Goal: Communication & Community: Answer question/provide support

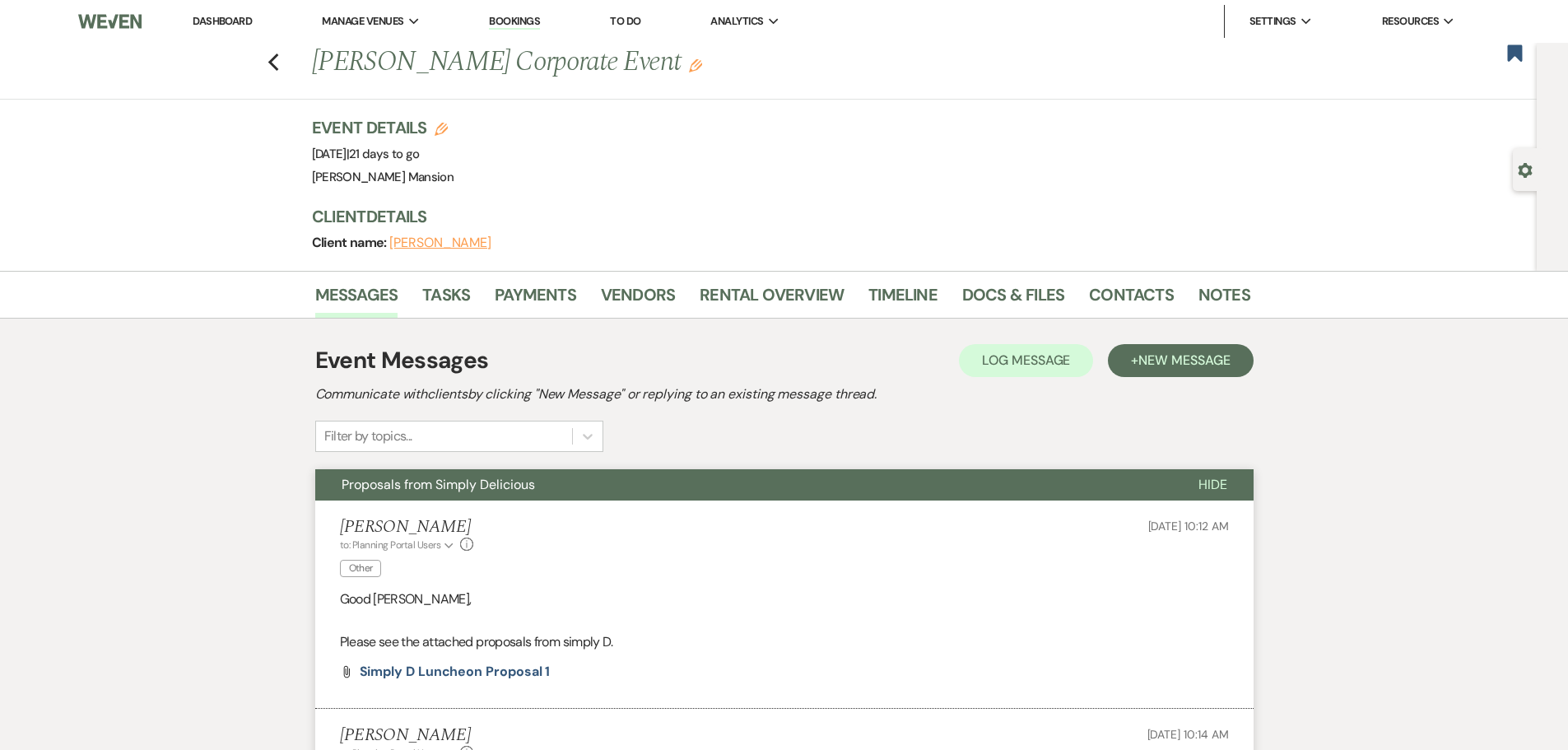
click at [228, 20] on link "Dashboard" at bounding box center [222, 21] width 60 height 14
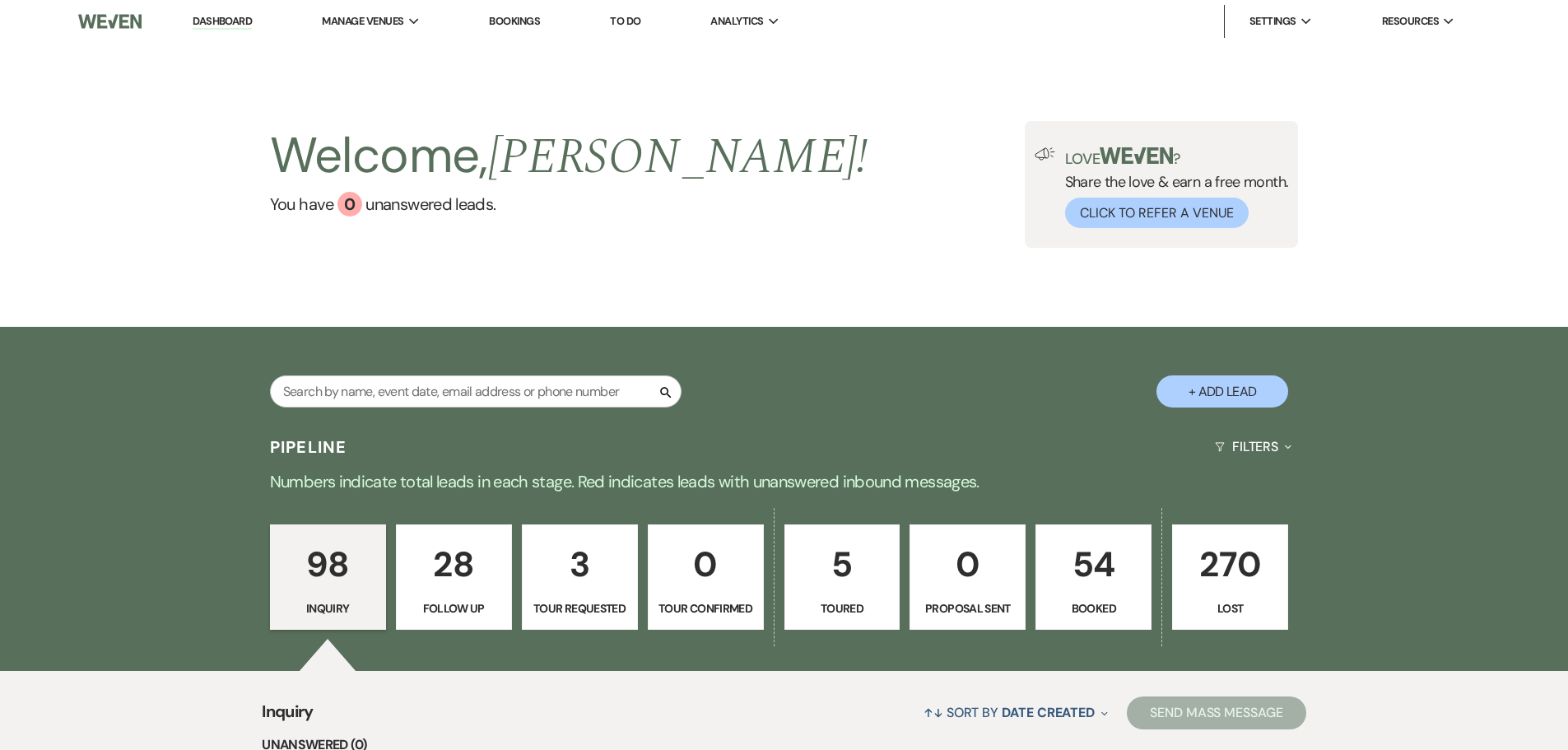
click at [1110, 614] on p "Booked" at bounding box center [1093, 608] width 95 height 19
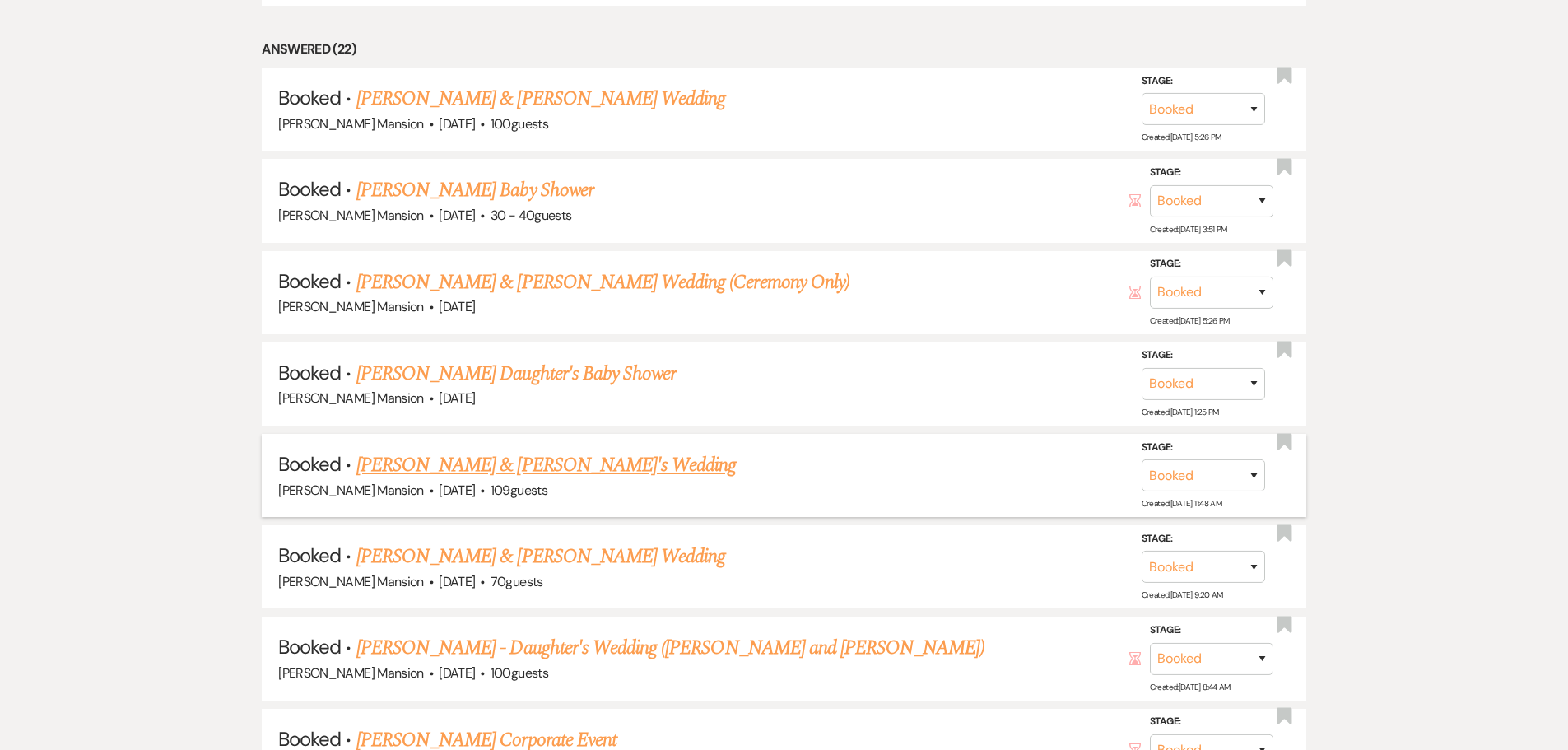
scroll to position [988, 0]
click at [473, 550] on link "[PERSON_NAME] & [PERSON_NAME] Wedding" at bounding box center [540, 555] width 369 height 29
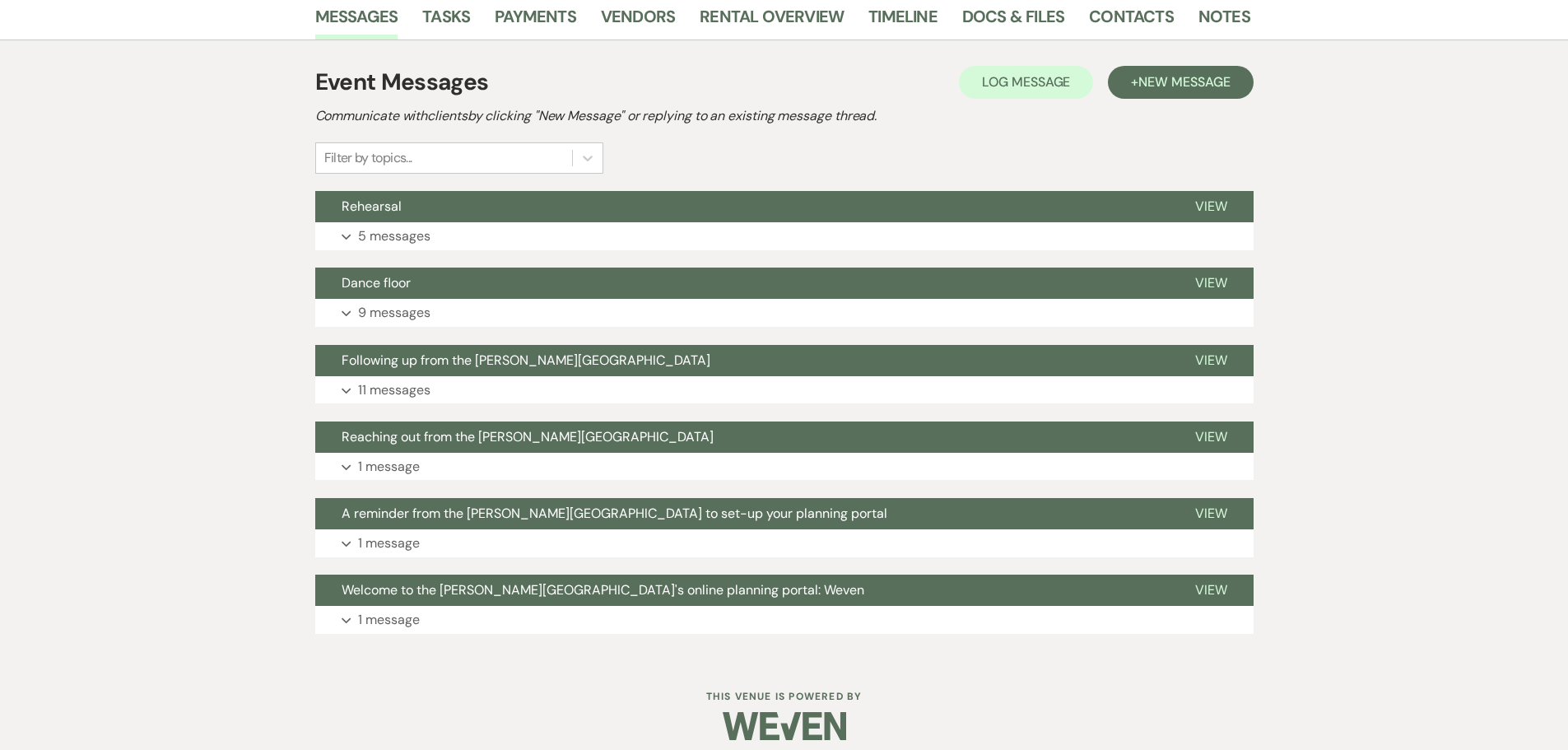
scroll to position [293, 0]
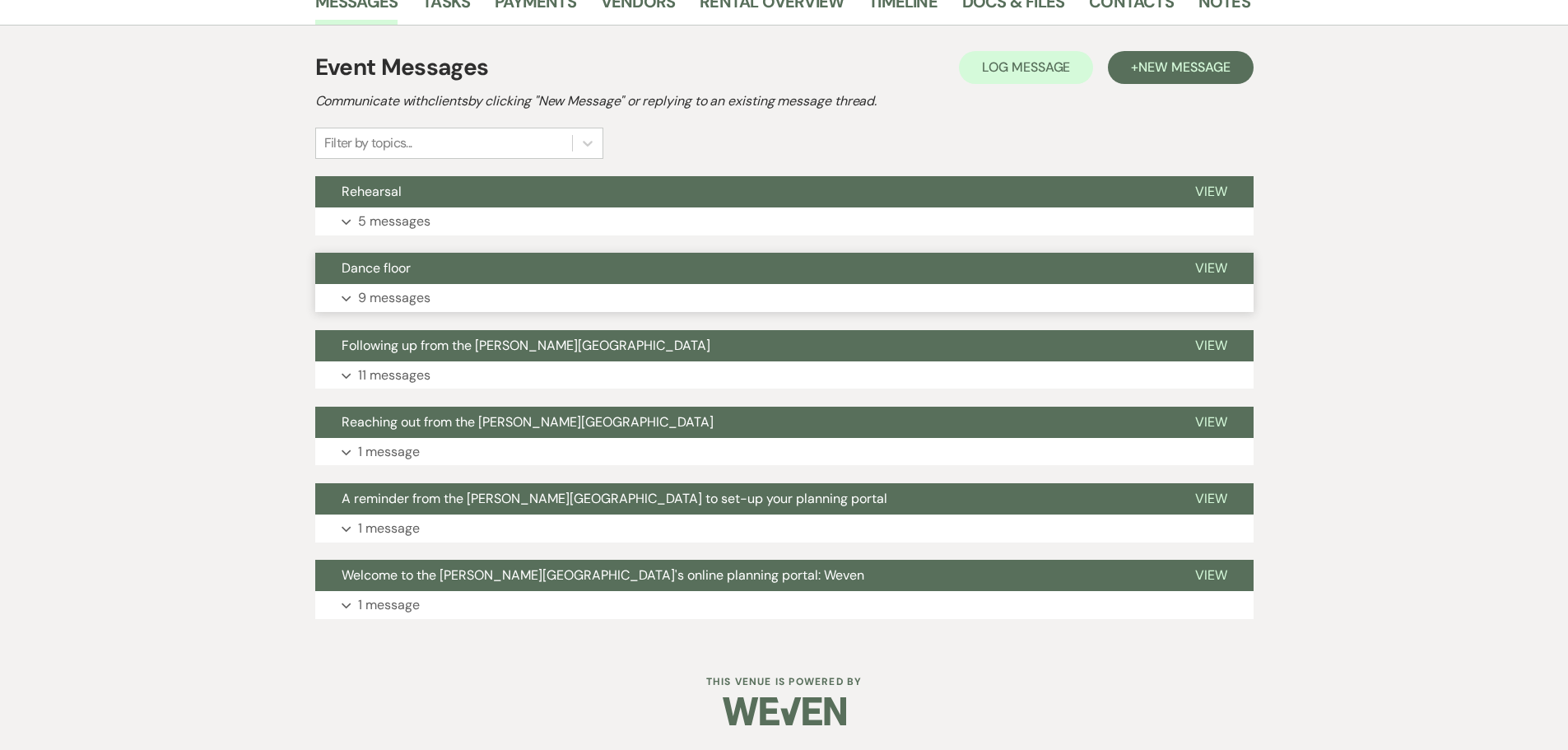
click at [339, 306] on button "Expand 9 messages" at bounding box center [784, 297] width 938 height 28
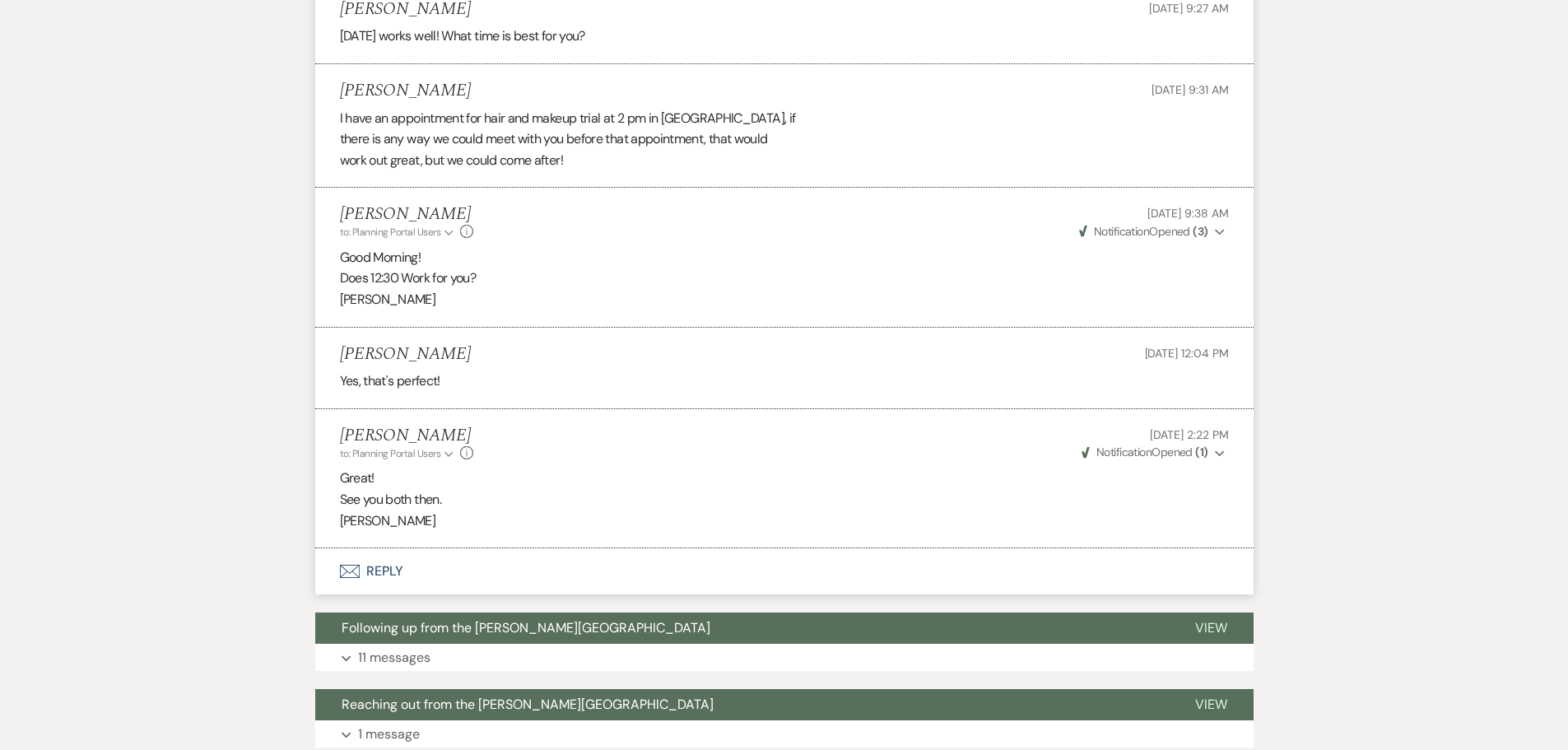
scroll to position [1445, 0]
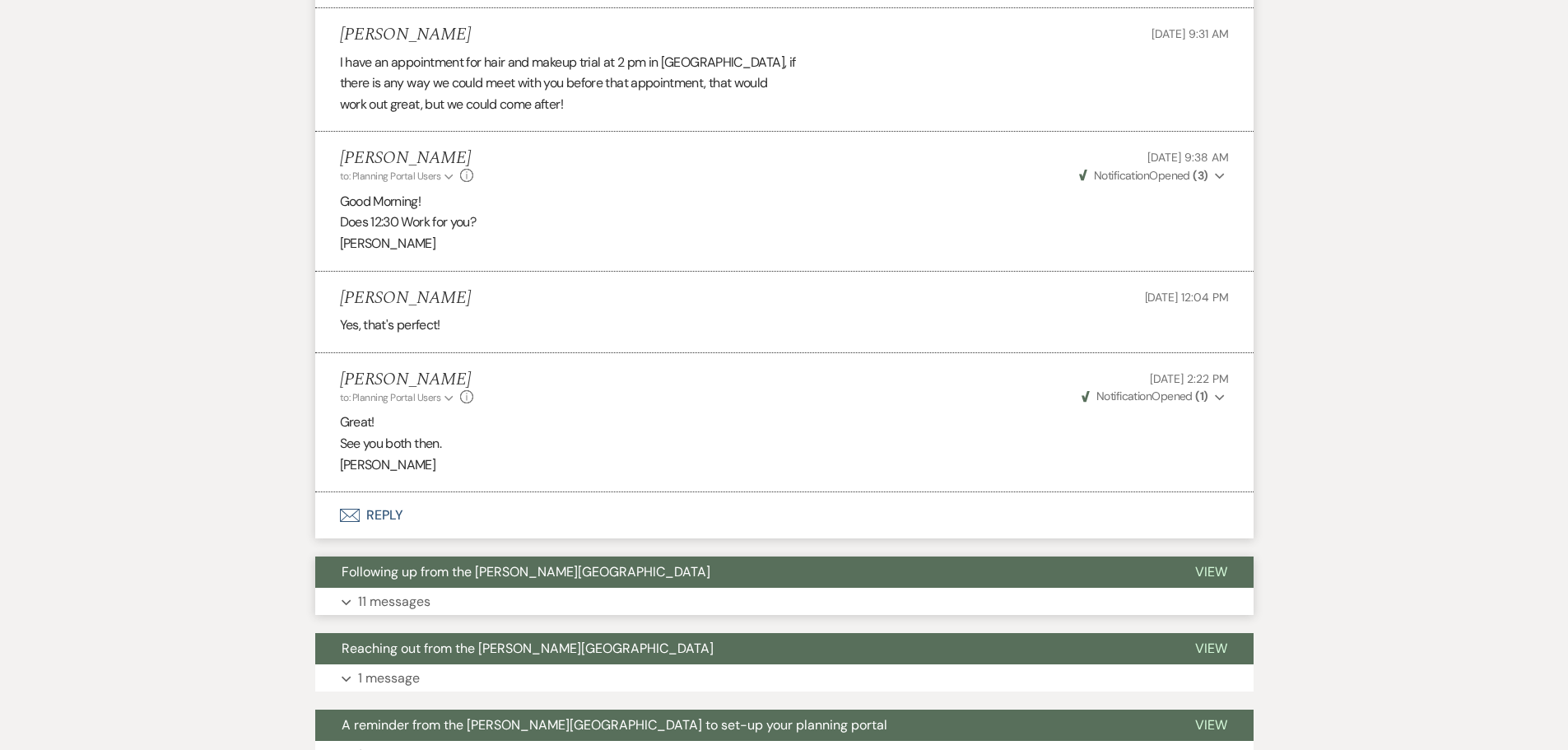
click at [356, 601] on button "Expand 11 messages" at bounding box center [784, 601] width 938 height 28
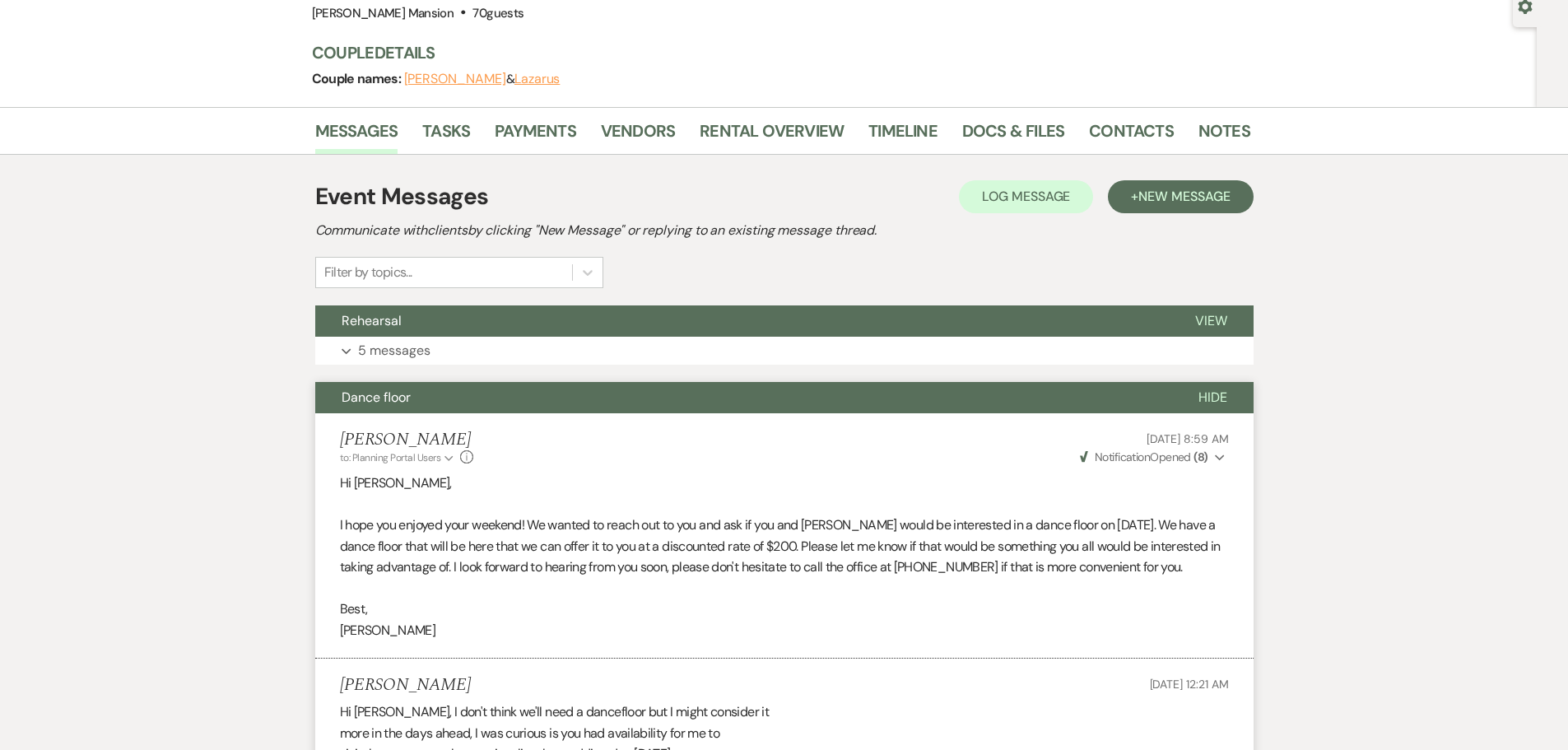
scroll to position [0, 0]
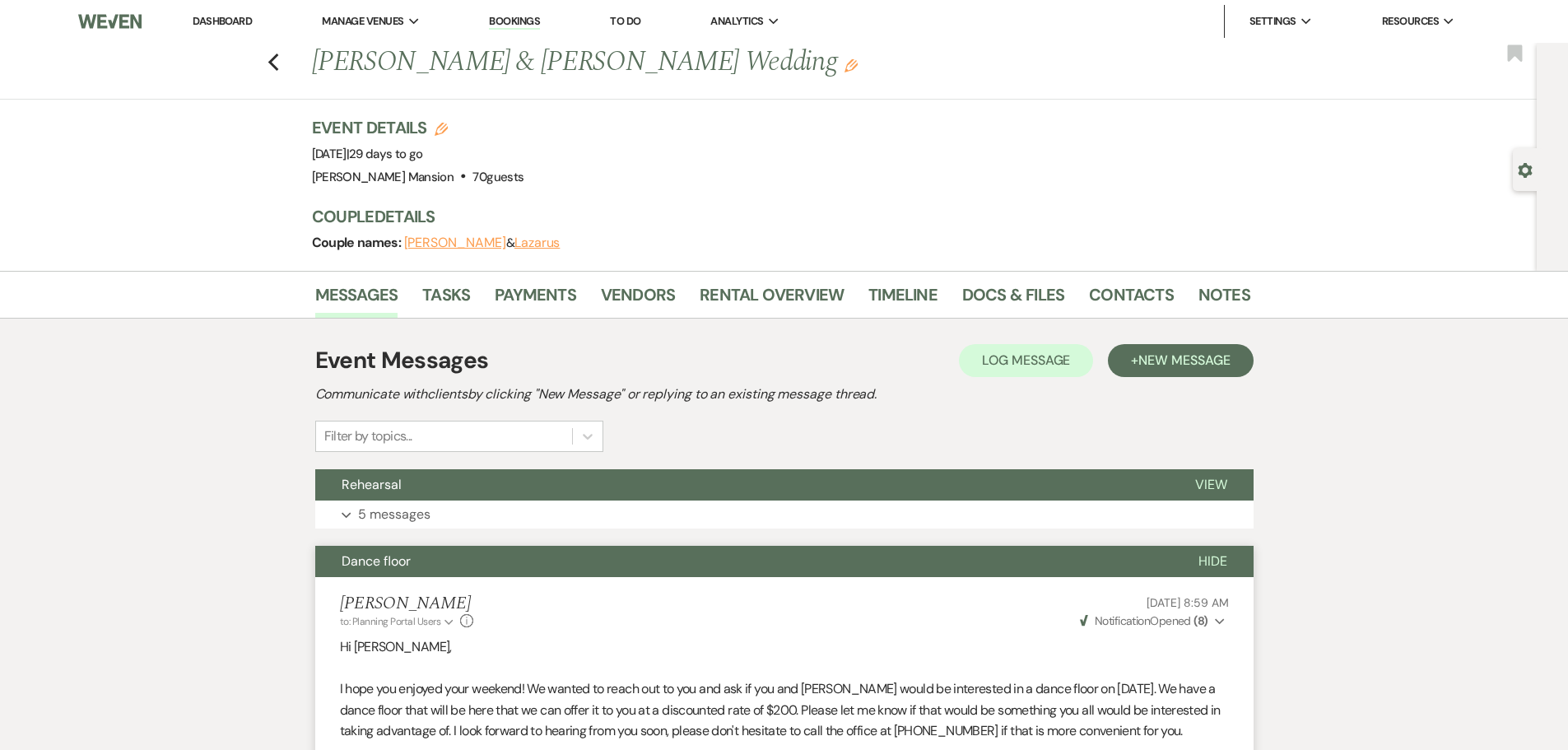
click at [204, 12] on li "Dashboard" at bounding box center [221, 22] width 75 height 33
click at [204, 19] on link "Dashboard" at bounding box center [222, 21] width 60 height 14
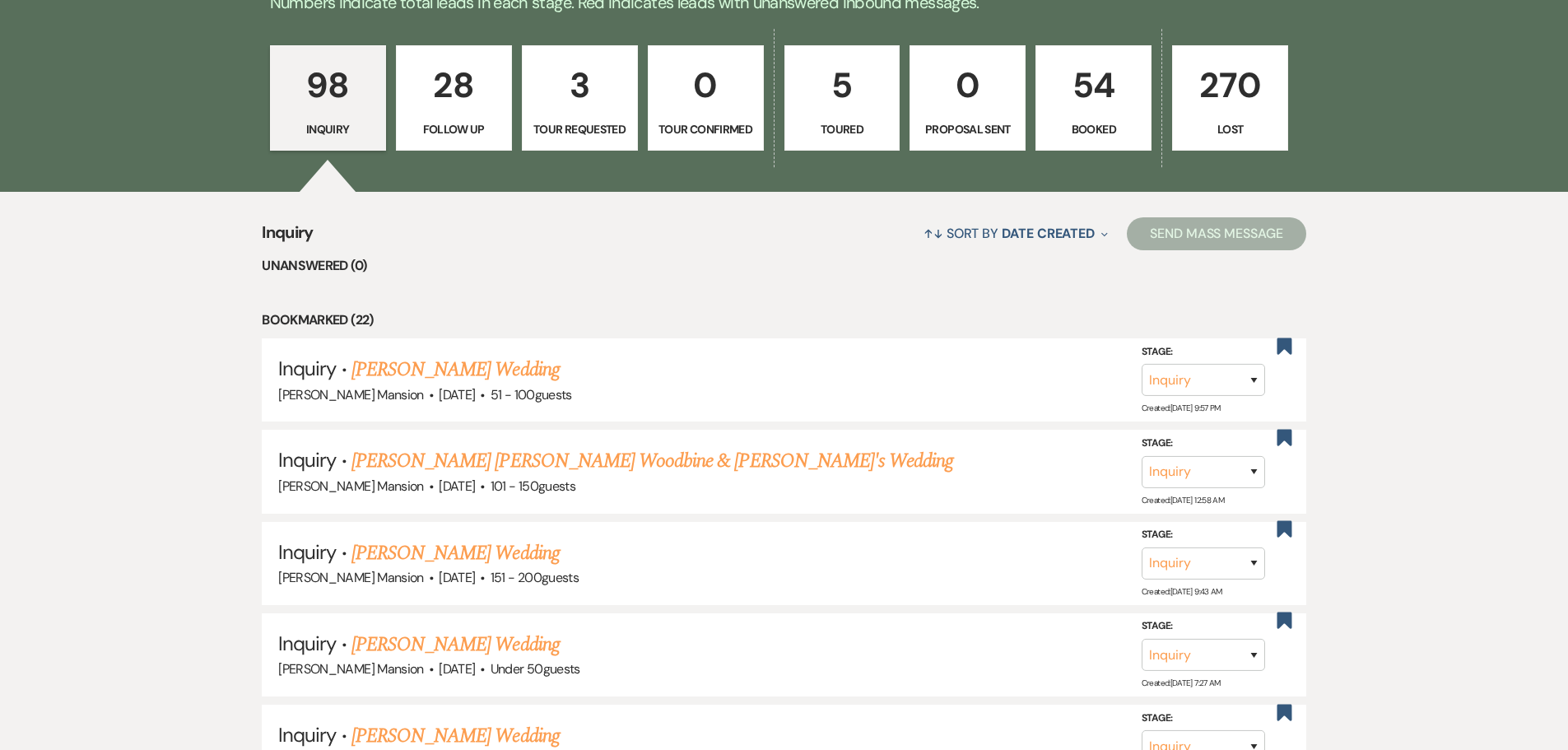
scroll to position [494, 0]
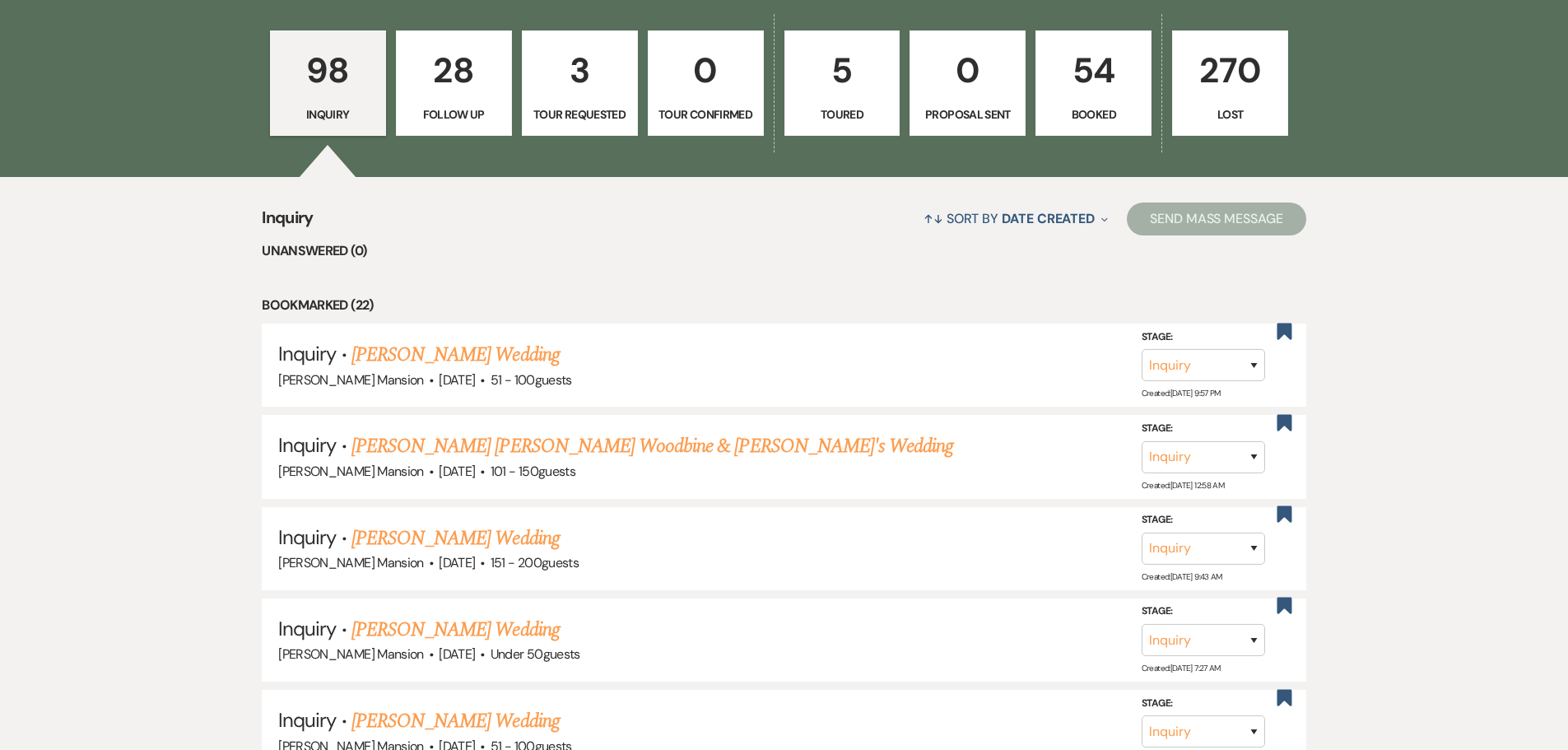
click at [1098, 99] on link "54 Booked" at bounding box center [1093, 83] width 116 height 106
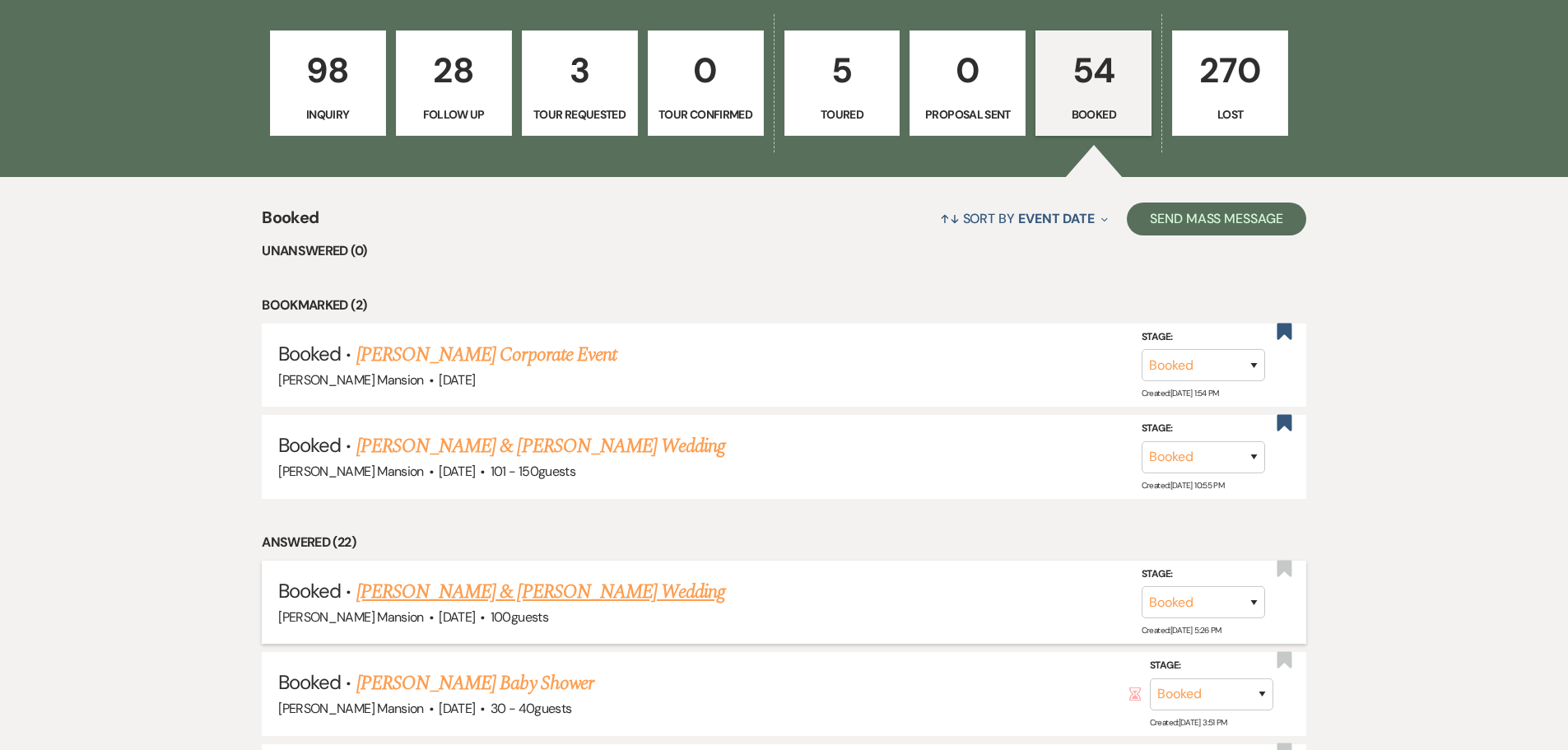
click at [389, 596] on link "[PERSON_NAME] & [PERSON_NAME] Wedding" at bounding box center [540, 592] width 369 height 29
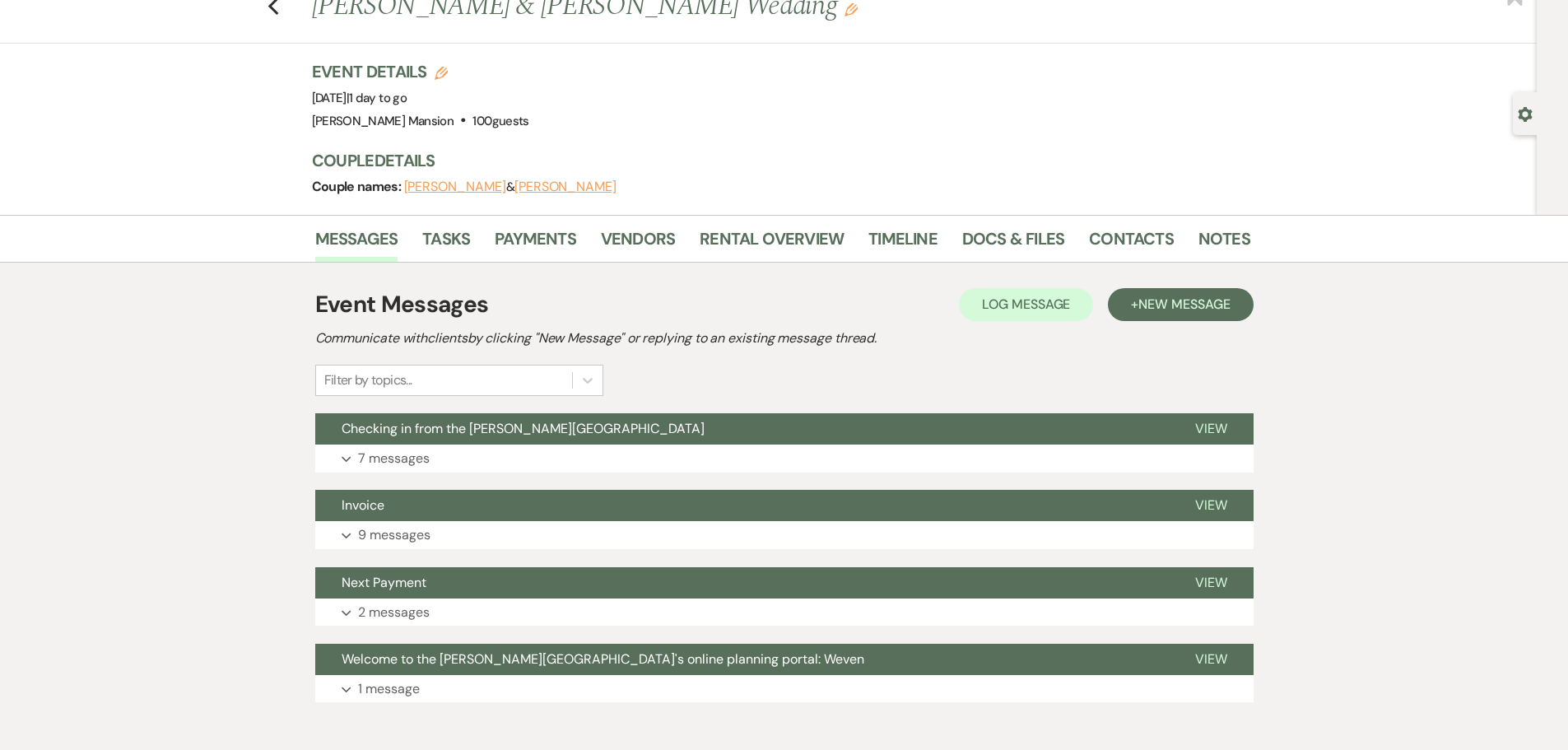
scroll to position [139, 0]
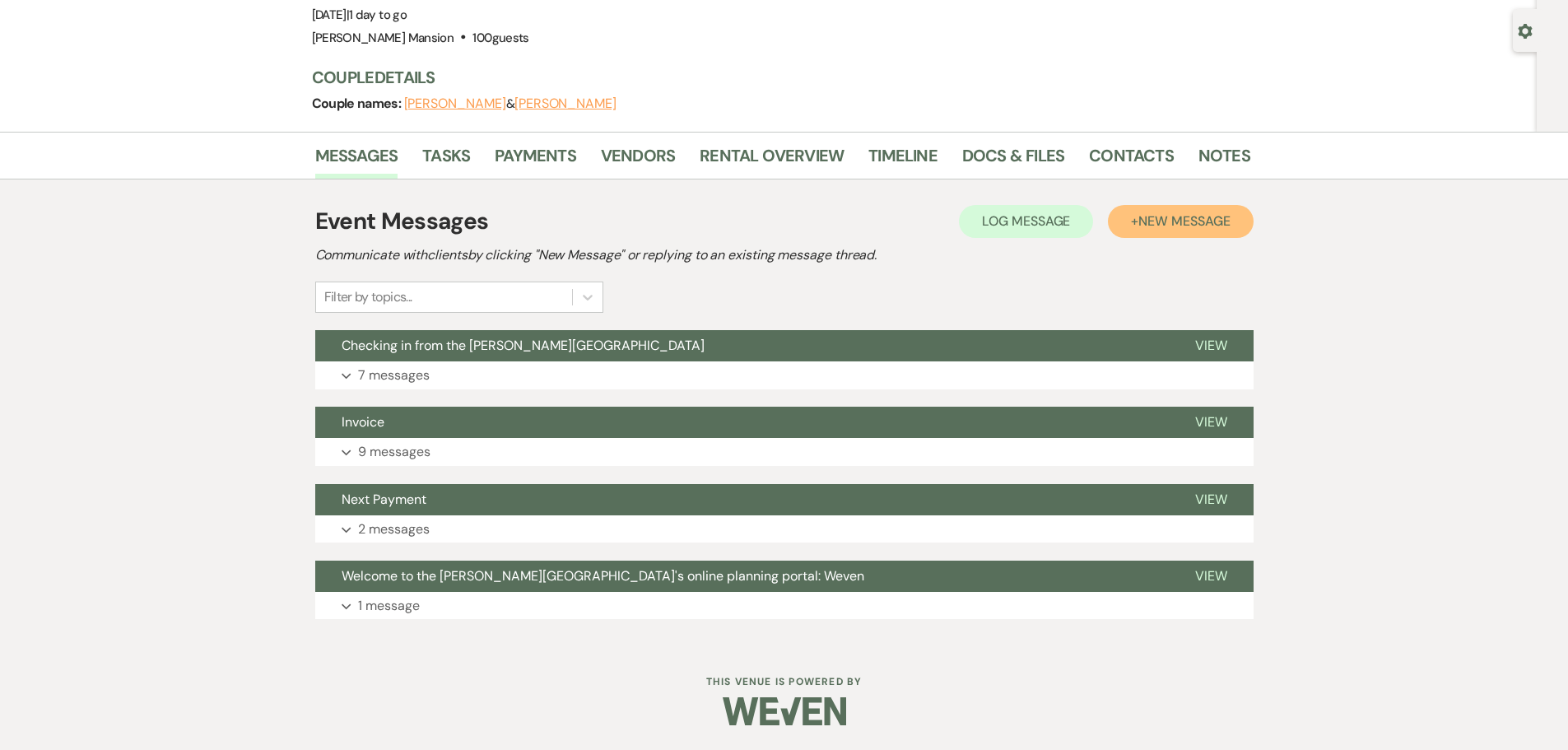
click at [1195, 222] on span "New Message" at bounding box center [1184, 221] width 91 height 18
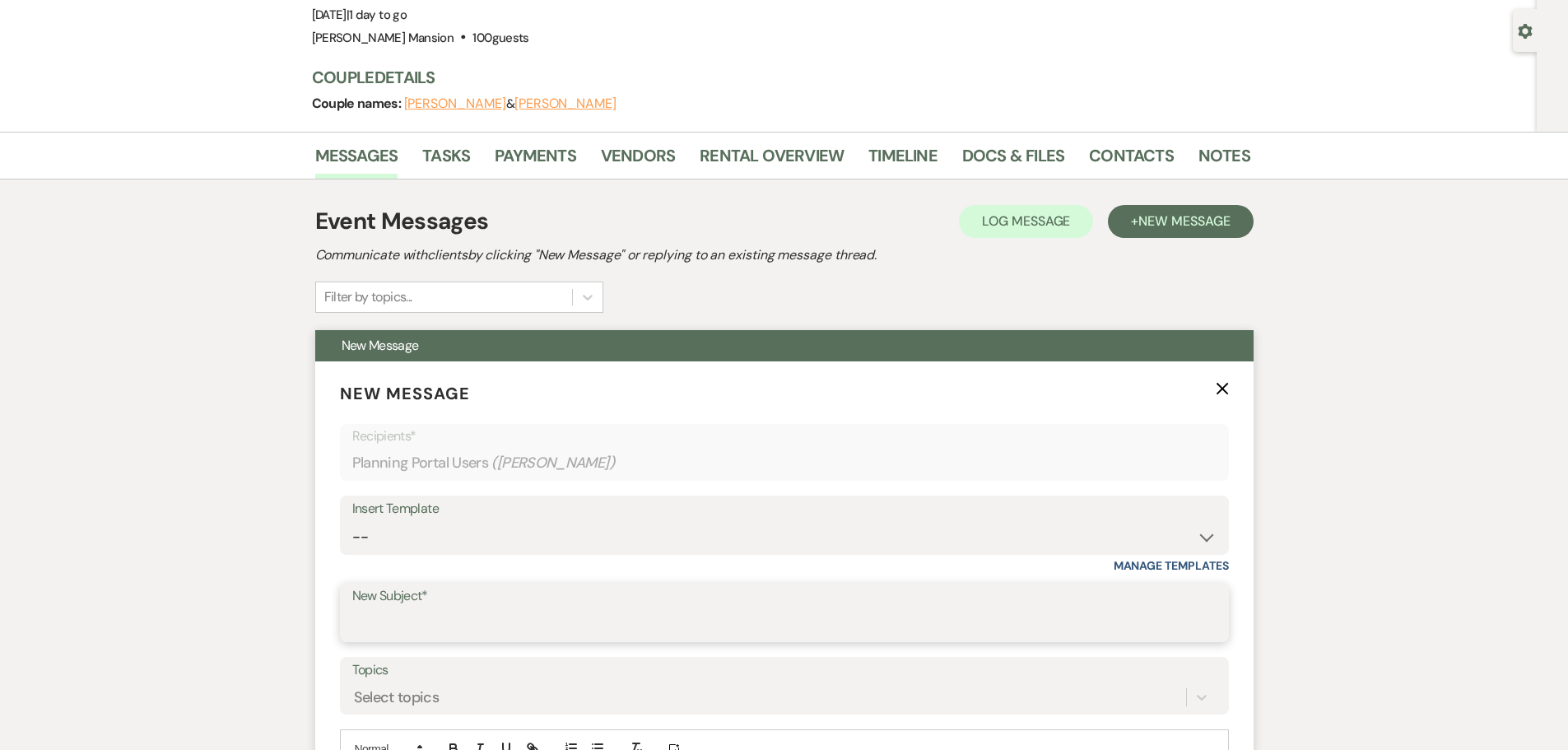
click at [396, 620] on input "New Subject*" at bounding box center [784, 624] width 864 height 32
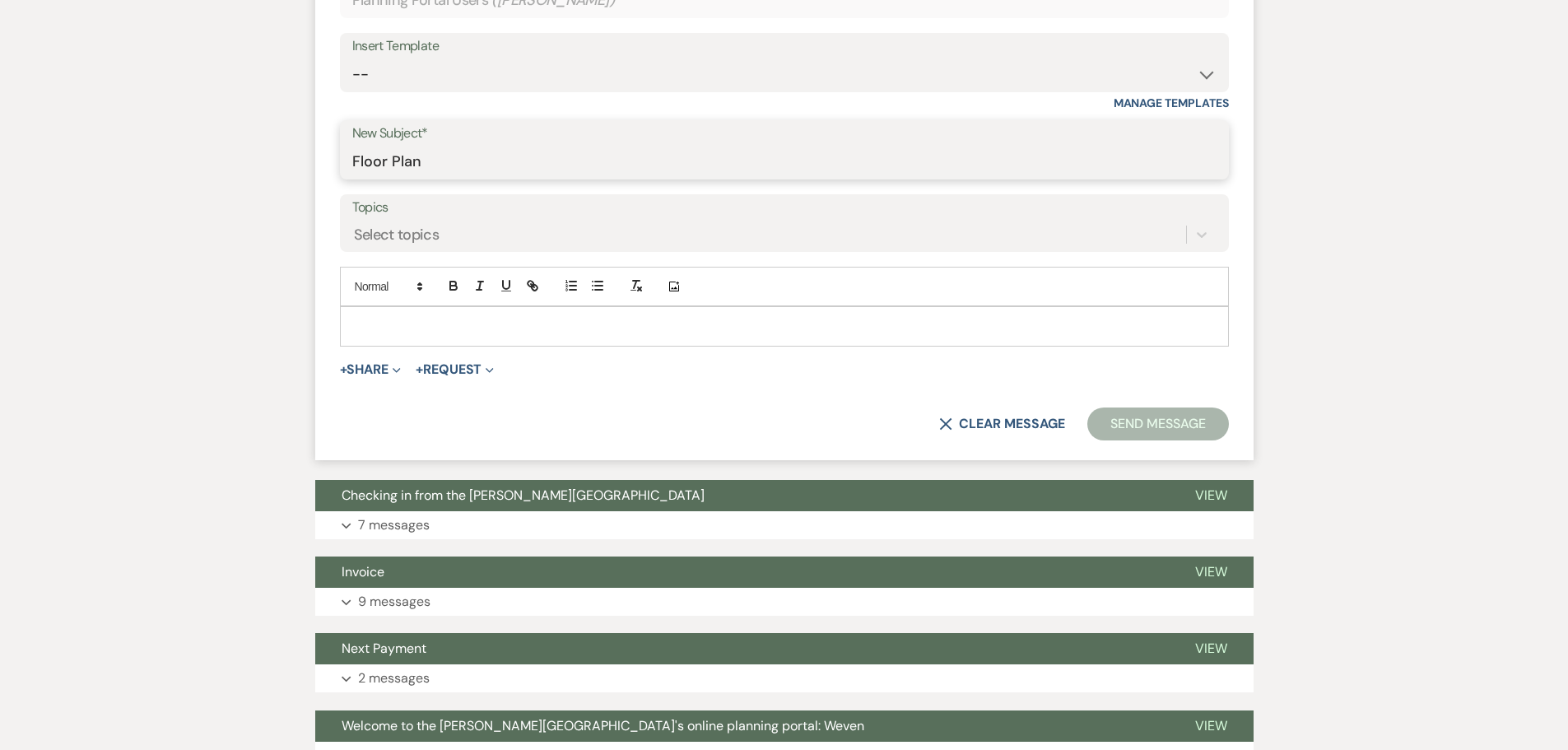
scroll to position [633, 0]
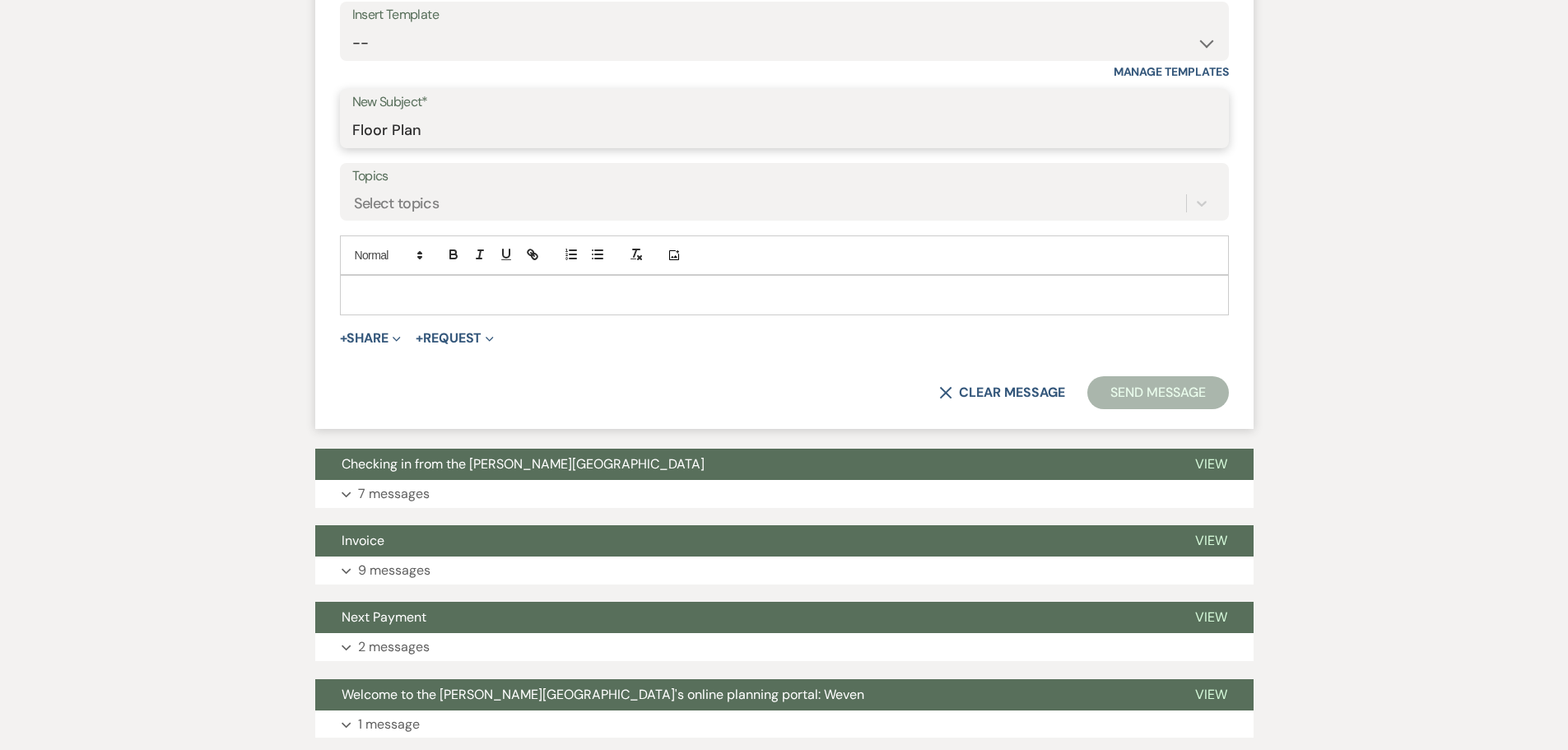
type input "Floor Plan"
click at [384, 293] on p at bounding box center [784, 294] width 863 height 19
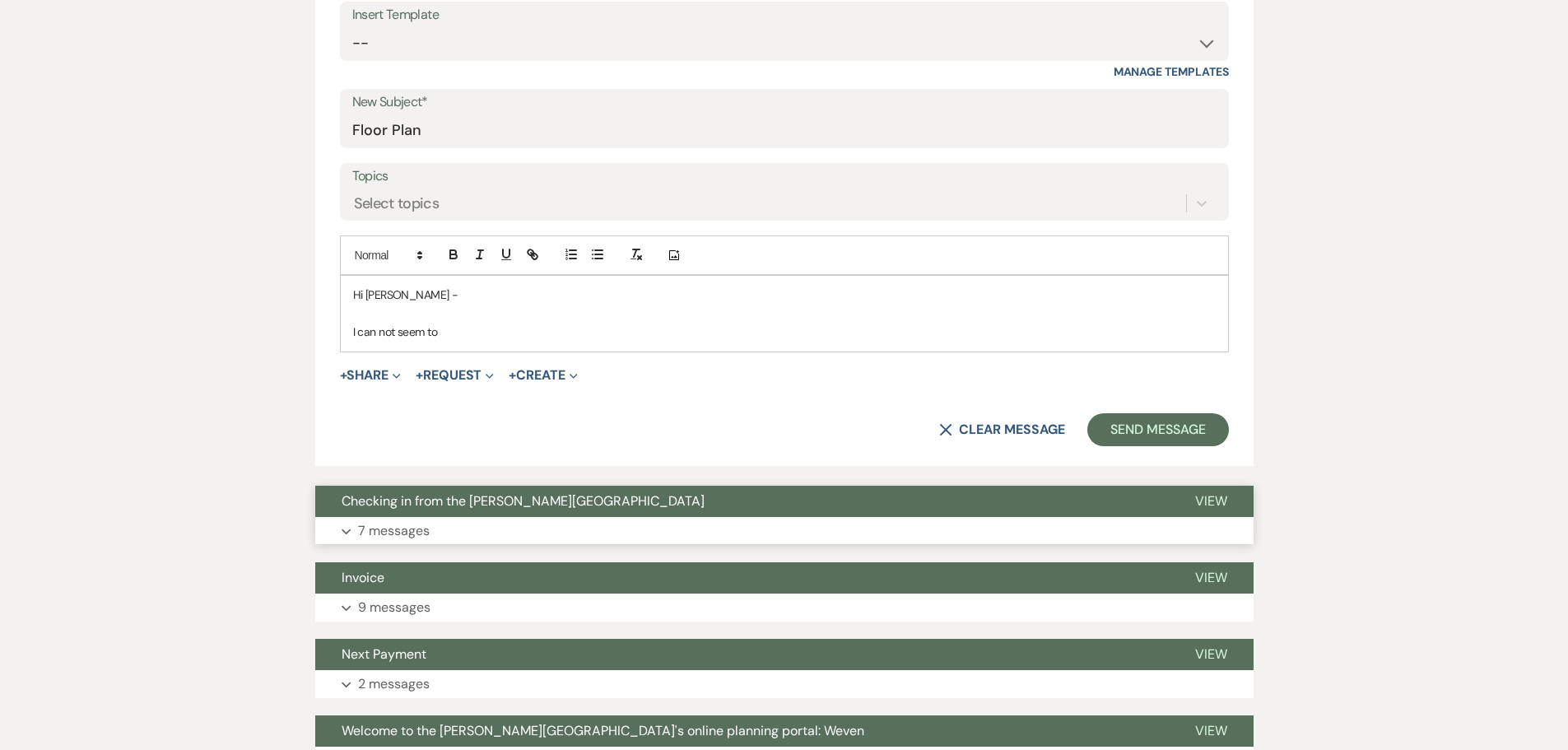
click at [352, 530] on button "Expand 7 messages" at bounding box center [784, 530] width 938 height 28
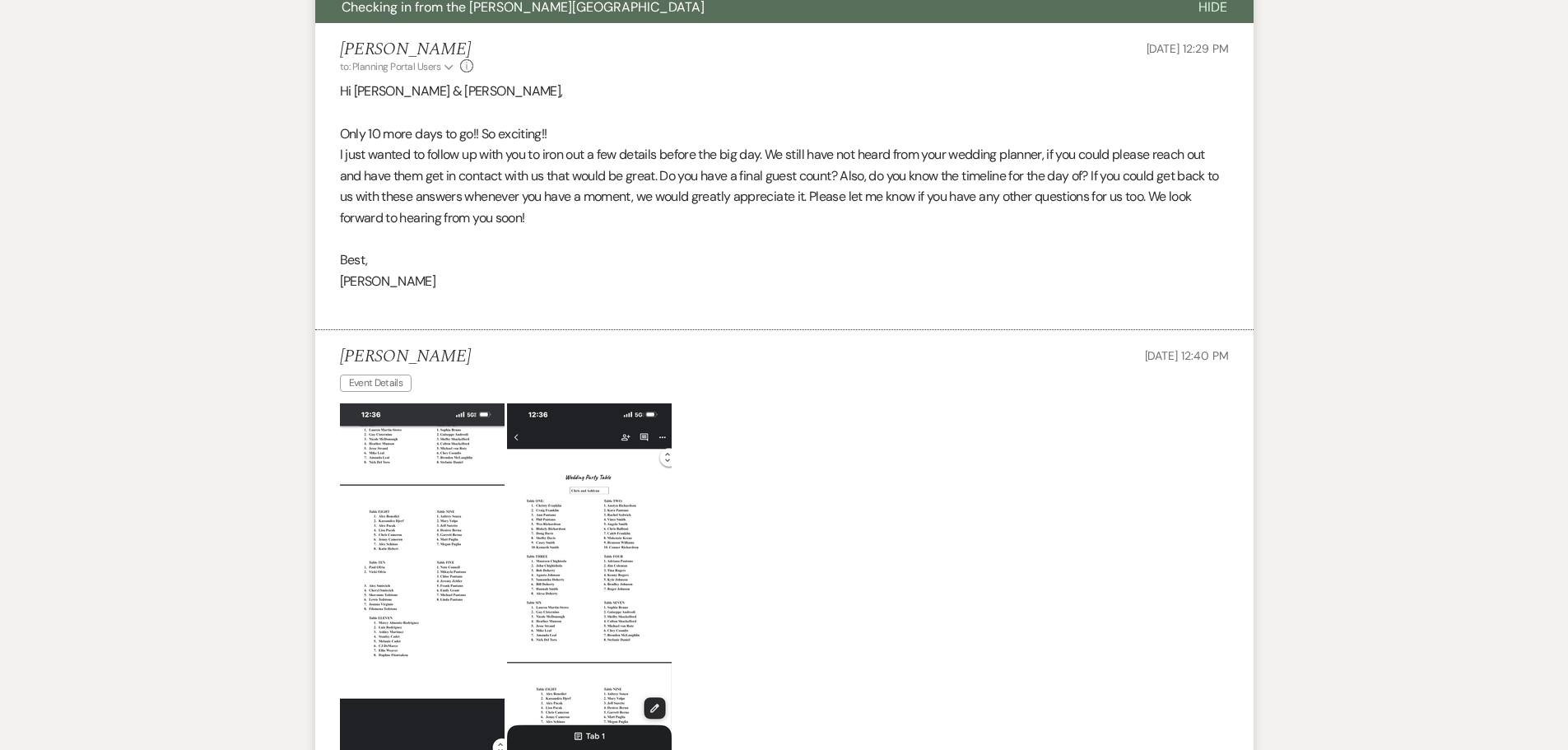
scroll to position [1373, 0]
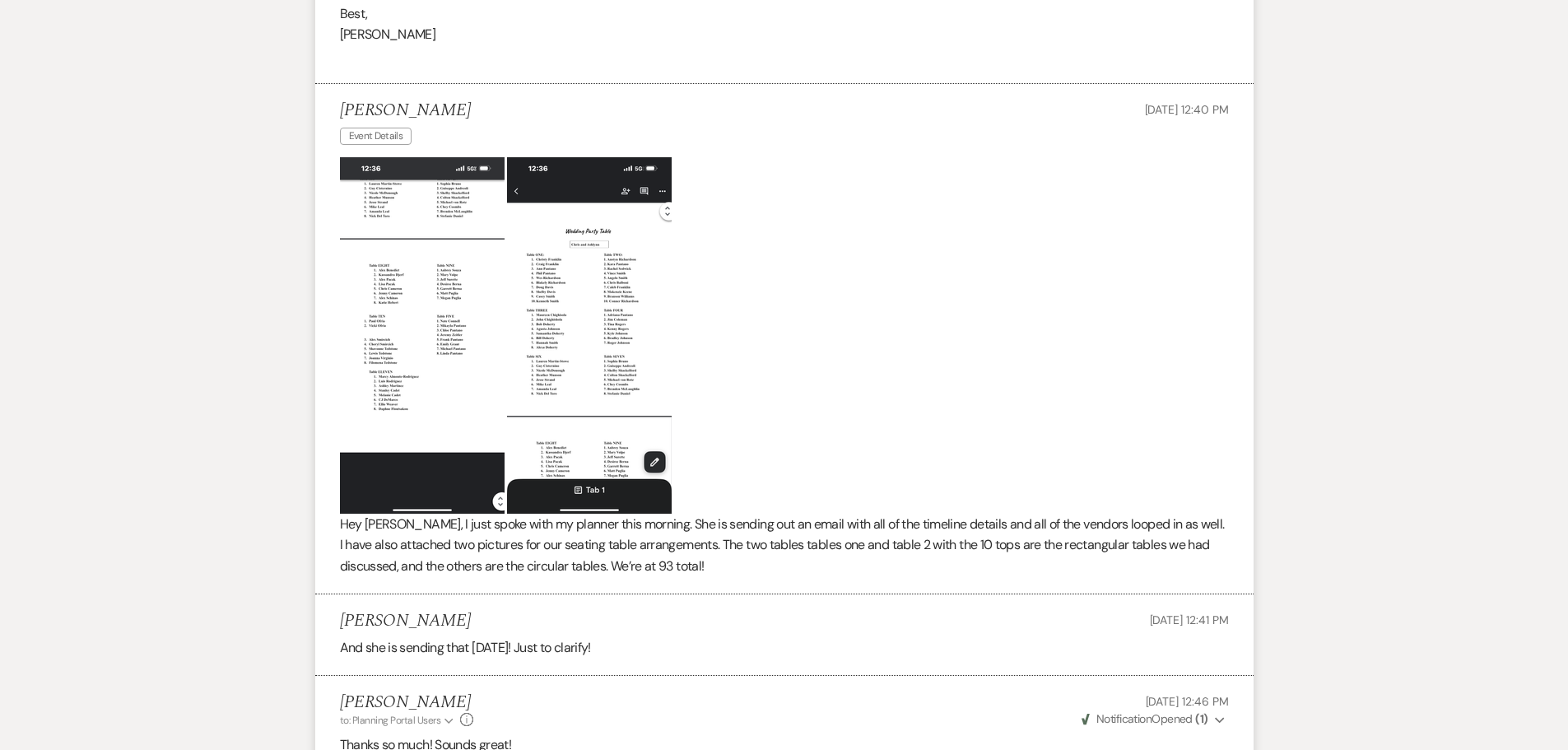
click at [437, 354] on img at bounding box center [423, 335] width 164 height 356
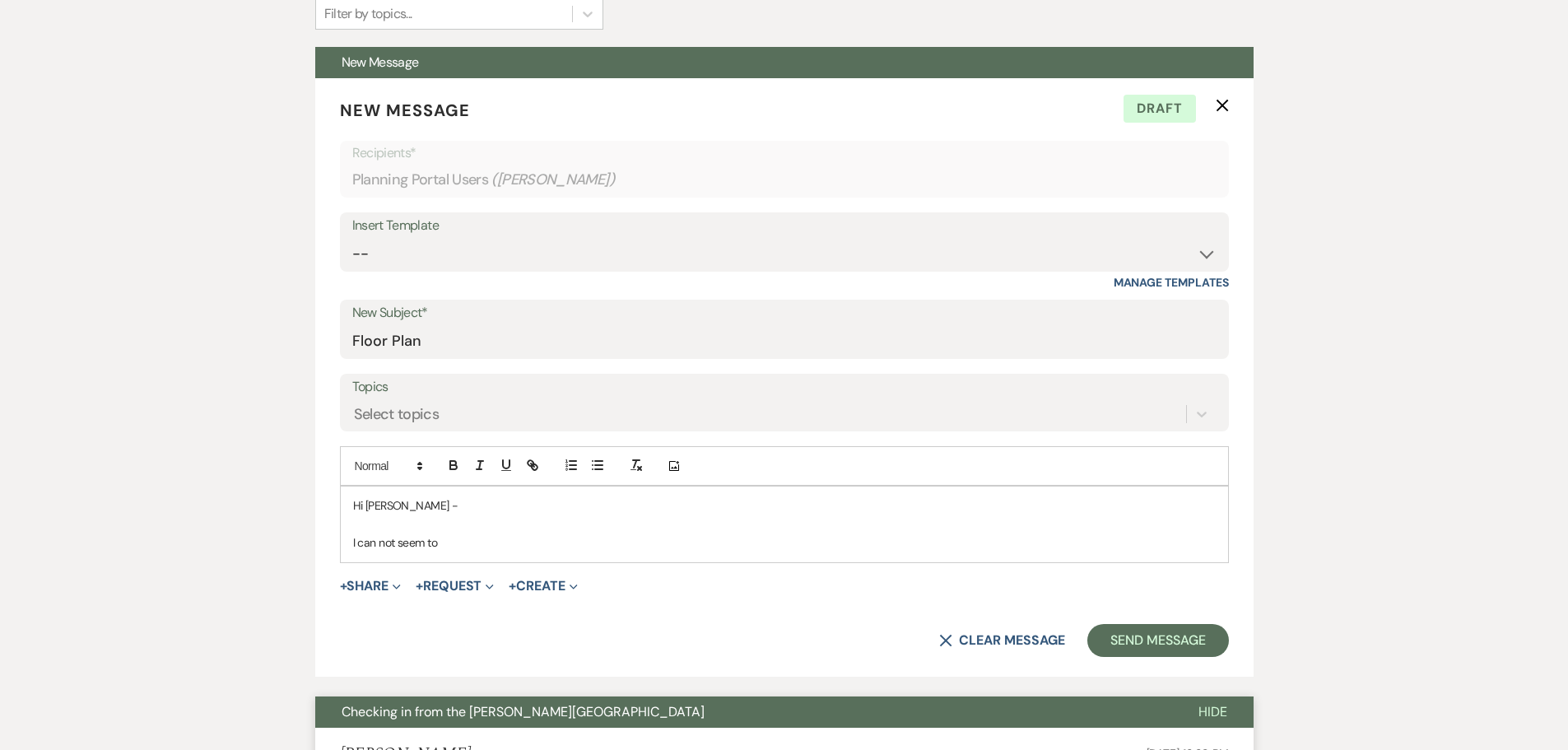
scroll to position [386, 0]
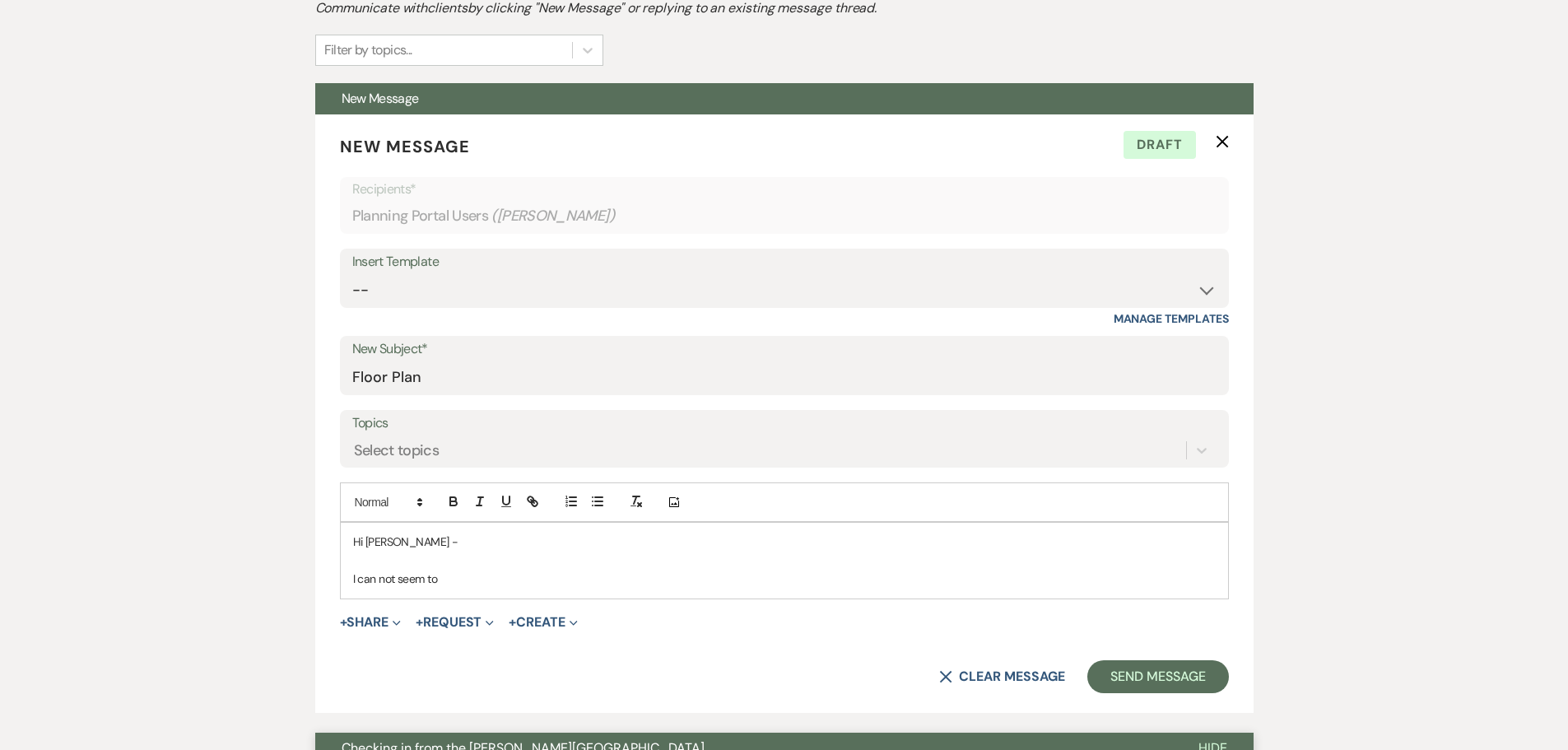
drag, startPoint x: 452, startPoint y: 583, endPoint x: 273, endPoint y: 560, distance: 180.5
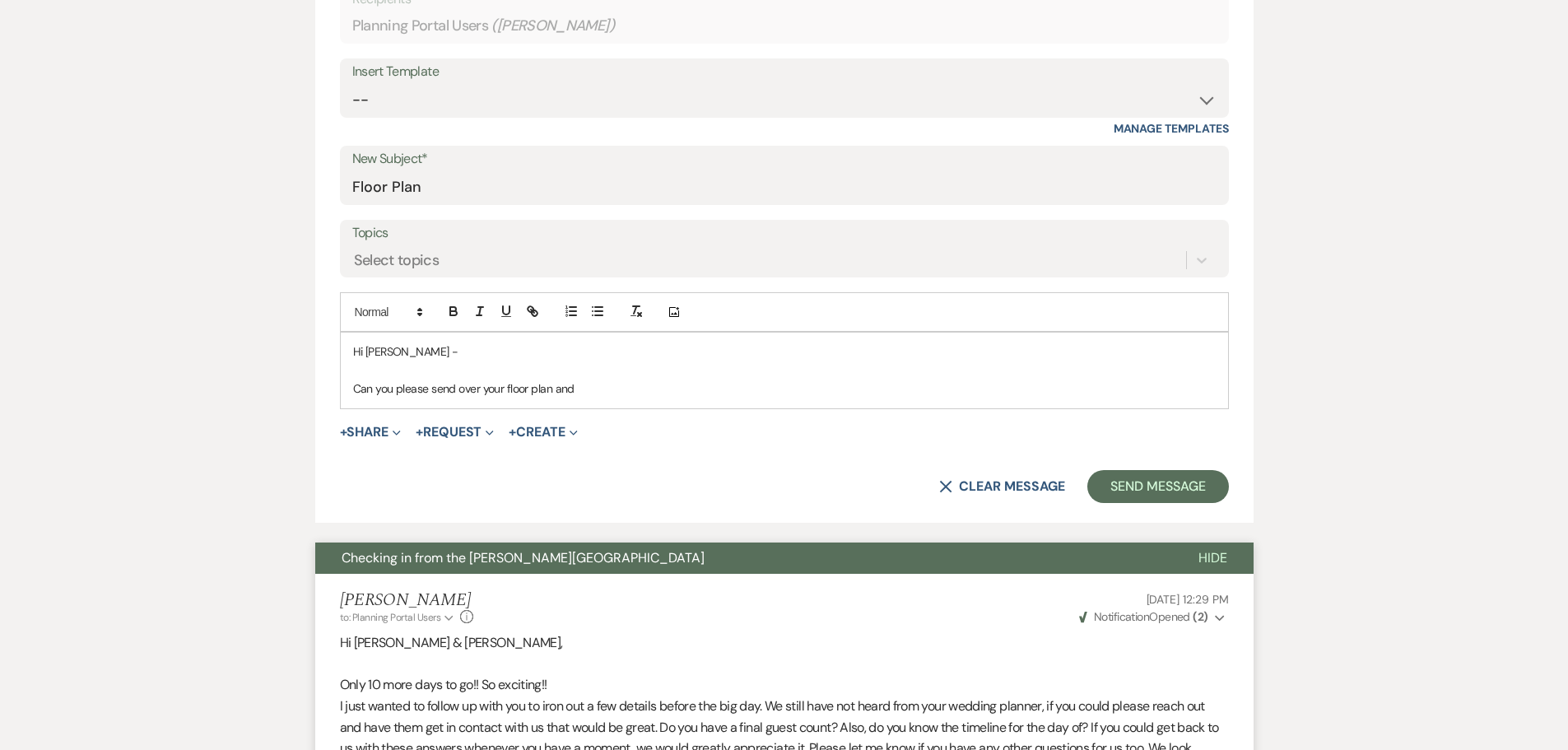
scroll to position [551, 0]
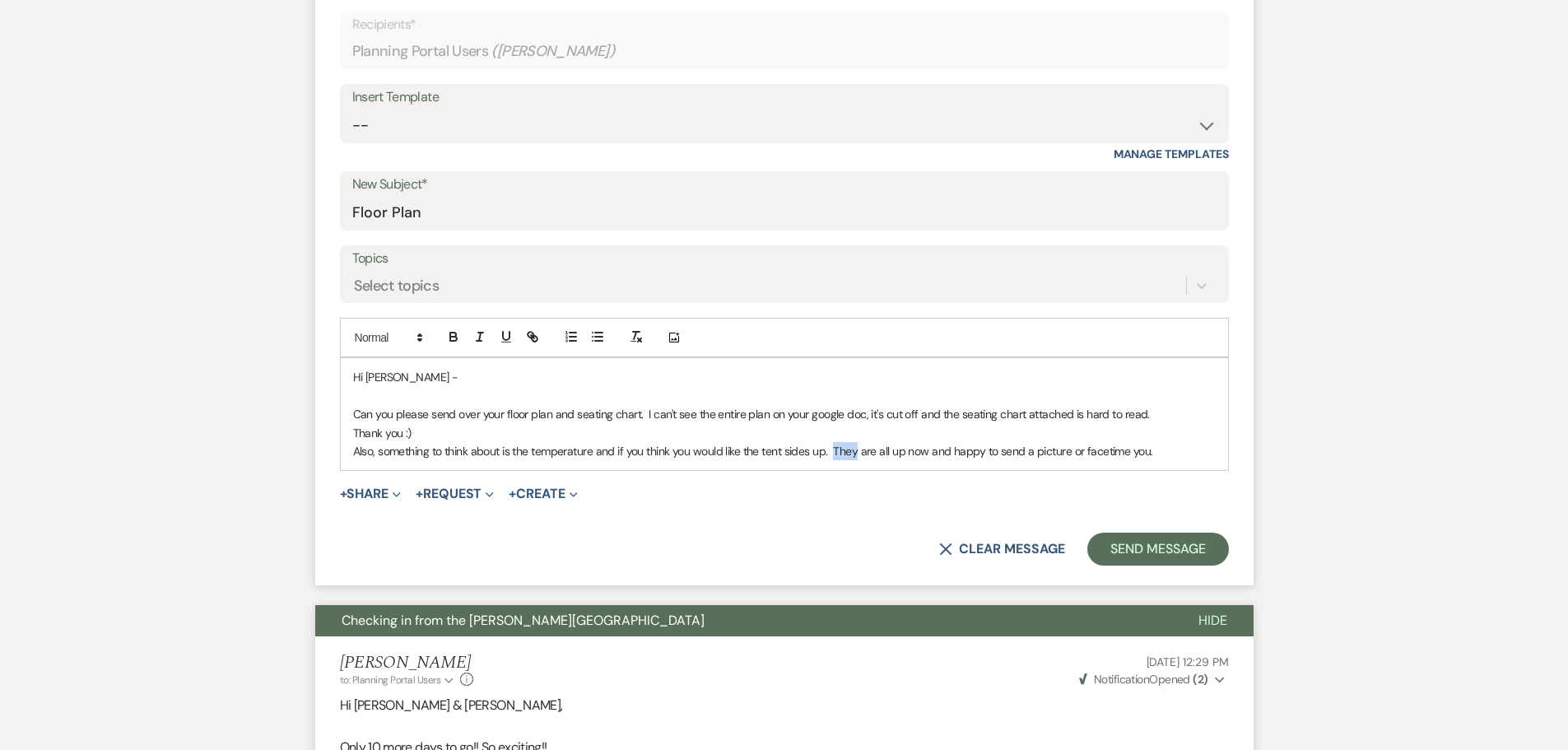
drag, startPoint x: 860, startPoint y: 452, endPoint x: 835, endPoint y: 450, distance: 25.1
click at [835, 450] on p "Also, something to think about is the temperature and if you think you would li…" at bounding box center [784, 451] width 863 height 19
click at [1197, 449] on p "Also, something to think about is the temperature and if you think you would li…" at bounding box center [784, 451] width 863 height 19
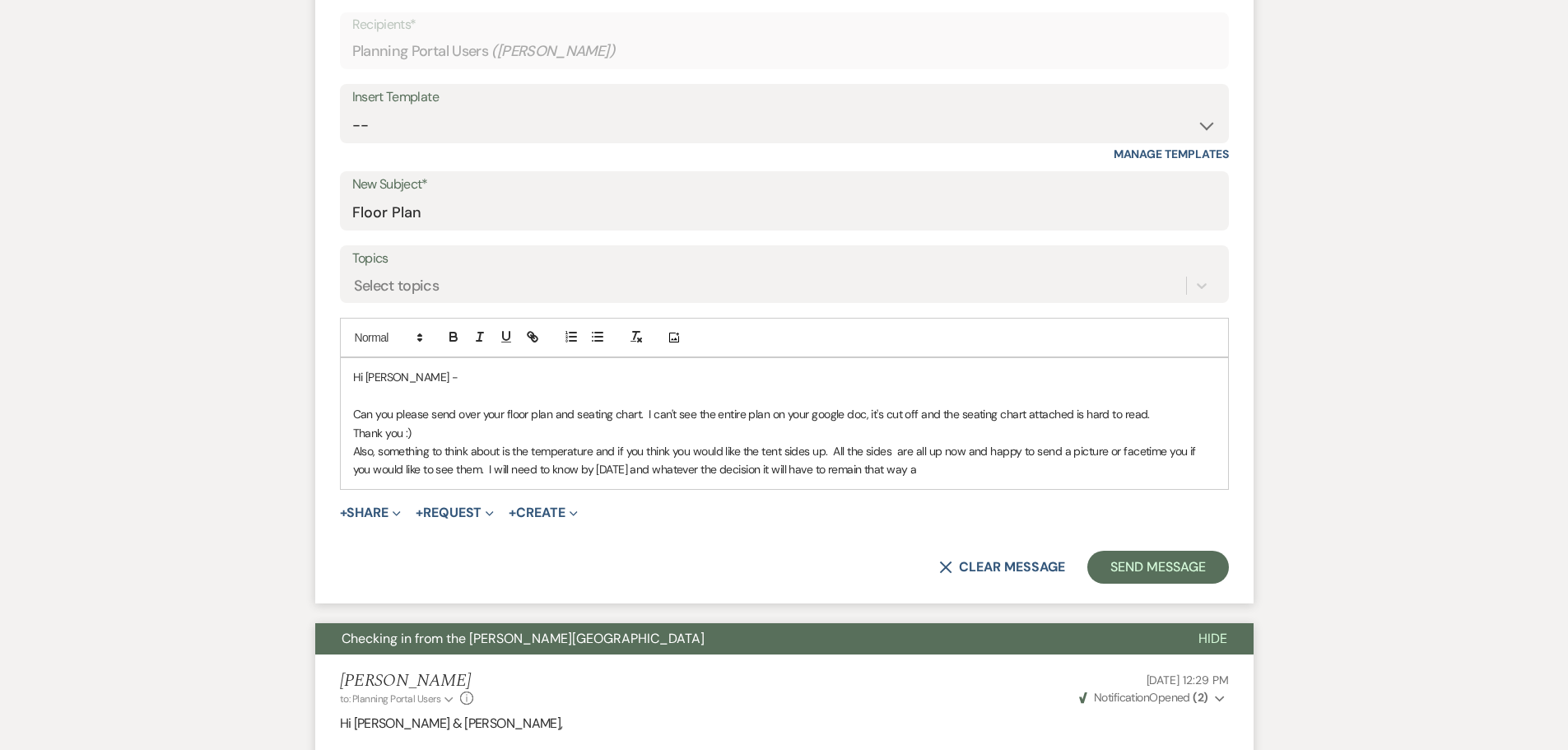
click at [598, 454] on p "Also, something to think about is the temperature and if you think you would li…" at bounding box center [784, 461] width 863 height 37
click at [932, 469] on p "Also, something to think about is the temperature and if you think you would li…" at bounding box center [784, 461] width 863 height 37
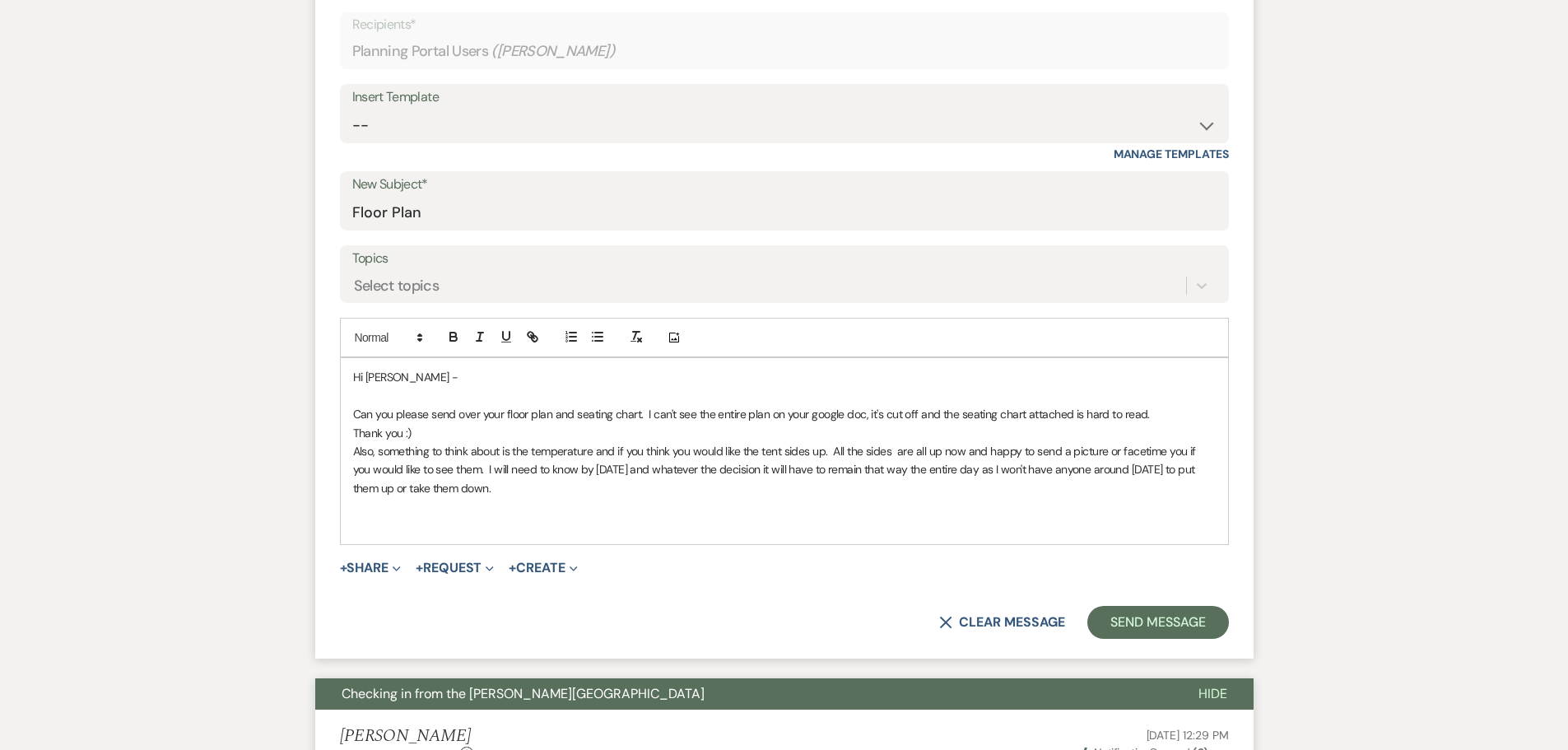
click at [355, 394] on p at bounding box center [784, 395] width 863 height 19
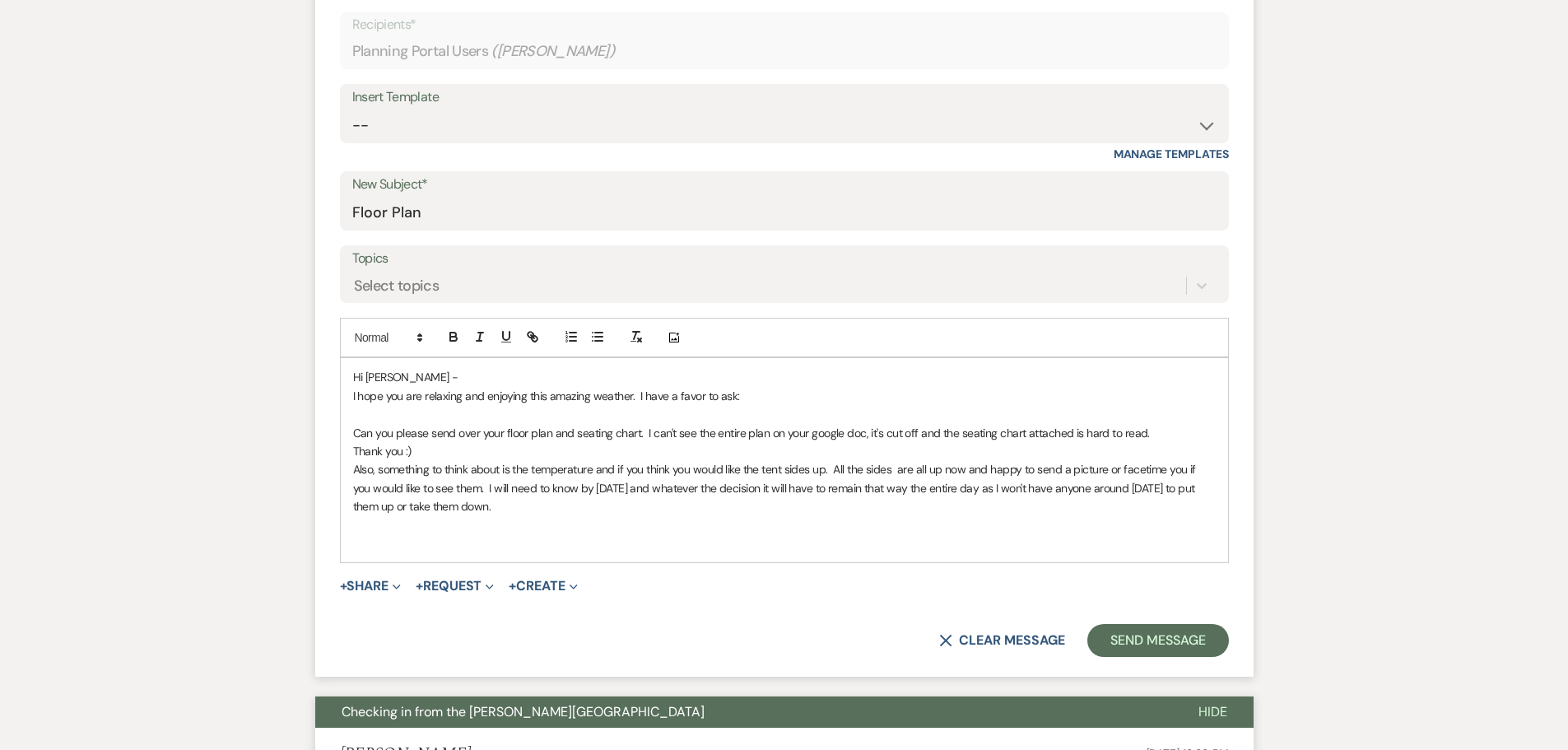
click at [355, 464] on p "Also, something to think about is the temperature and if you think you would li…" at bounding box center [784, 487] width 863 height 55
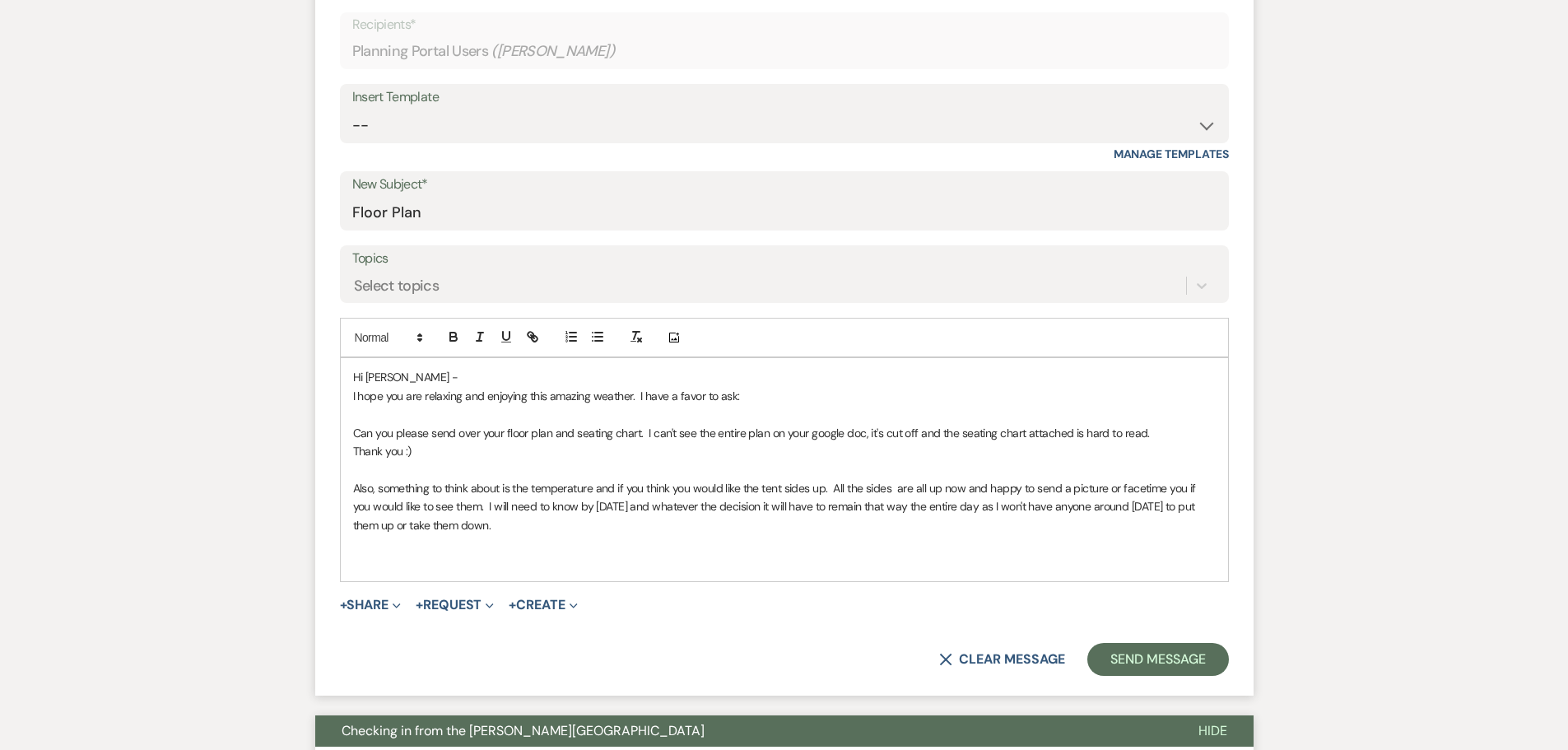
click at [515, 487] on p "Also, something to think about is the temperature and if you think you would li…" at bounding box center [784, 507] width 863 height 55
click at [623, 487] on p "Also, something to think about is what the temperature and if you think you wou…" at bounding box center [784, 507] width 863 height 55
click at [668, 533] on p "Also, something to think about is what the temperature will be [DATE] night and…" at bounding box center [784, 507] width 863 height 55
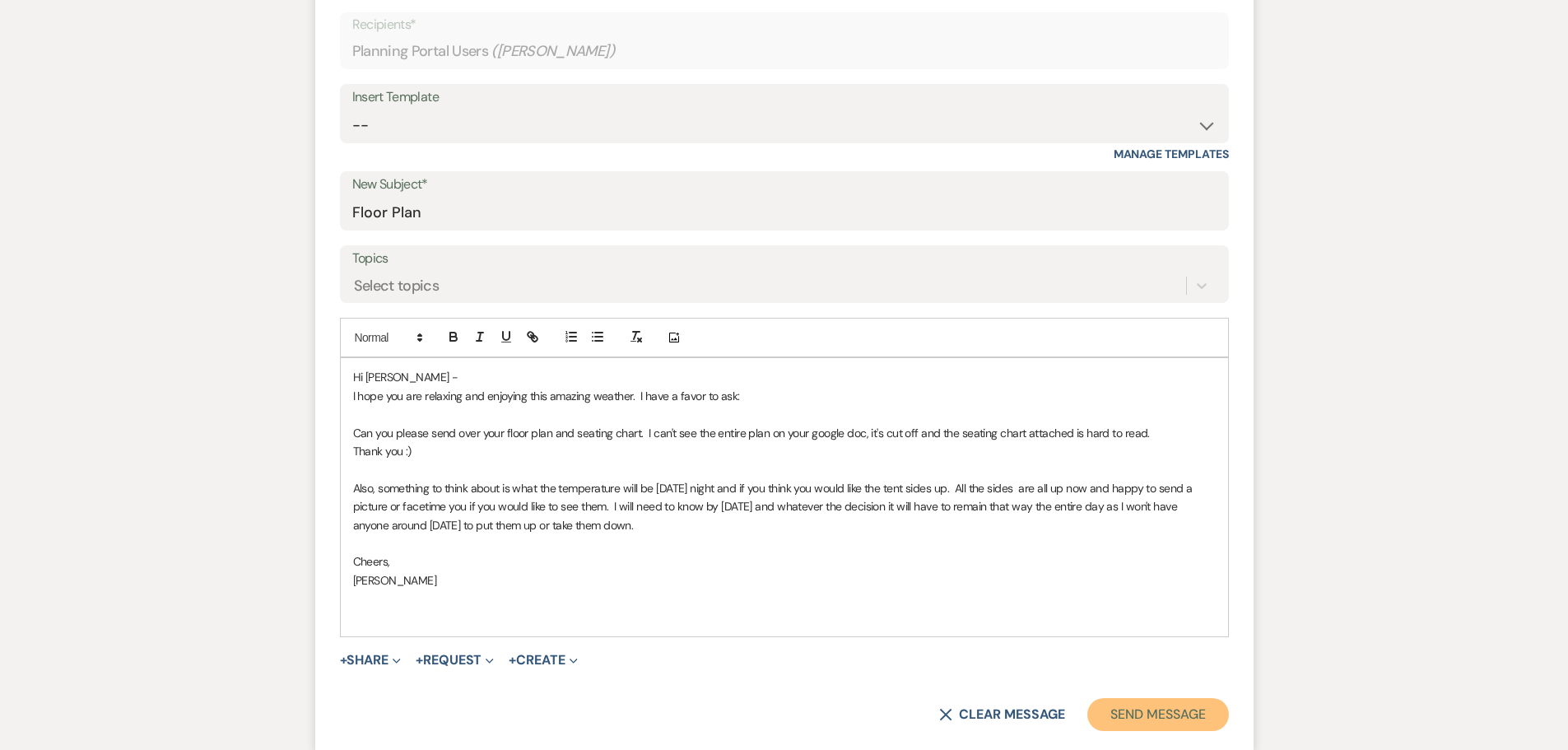
click at [1103, 707] on button "Send Message" at bounding box center [1158, 715] width 141 height 33
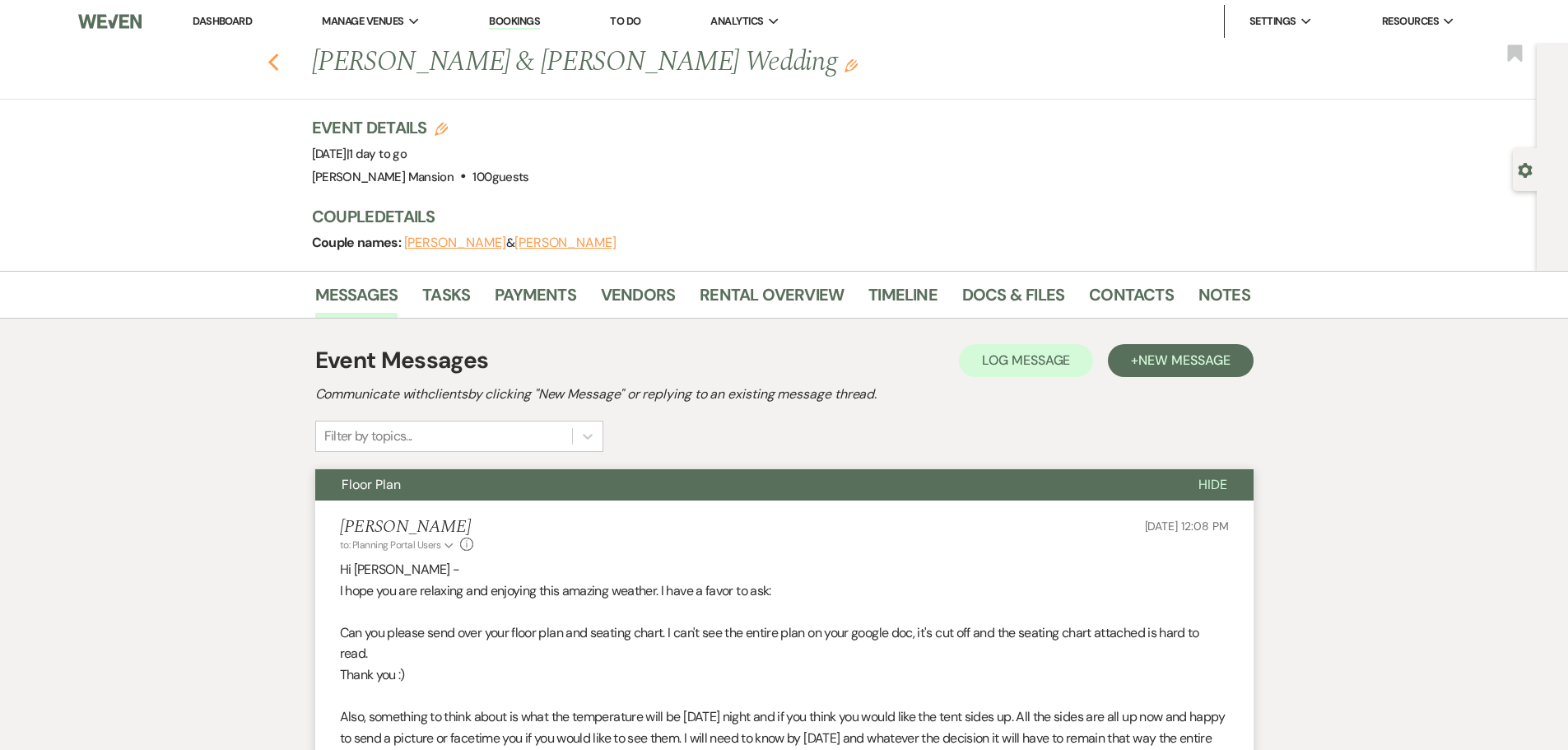
click at [278, 64] on use "button" at bounding box center [272, 63] width 11 height 19
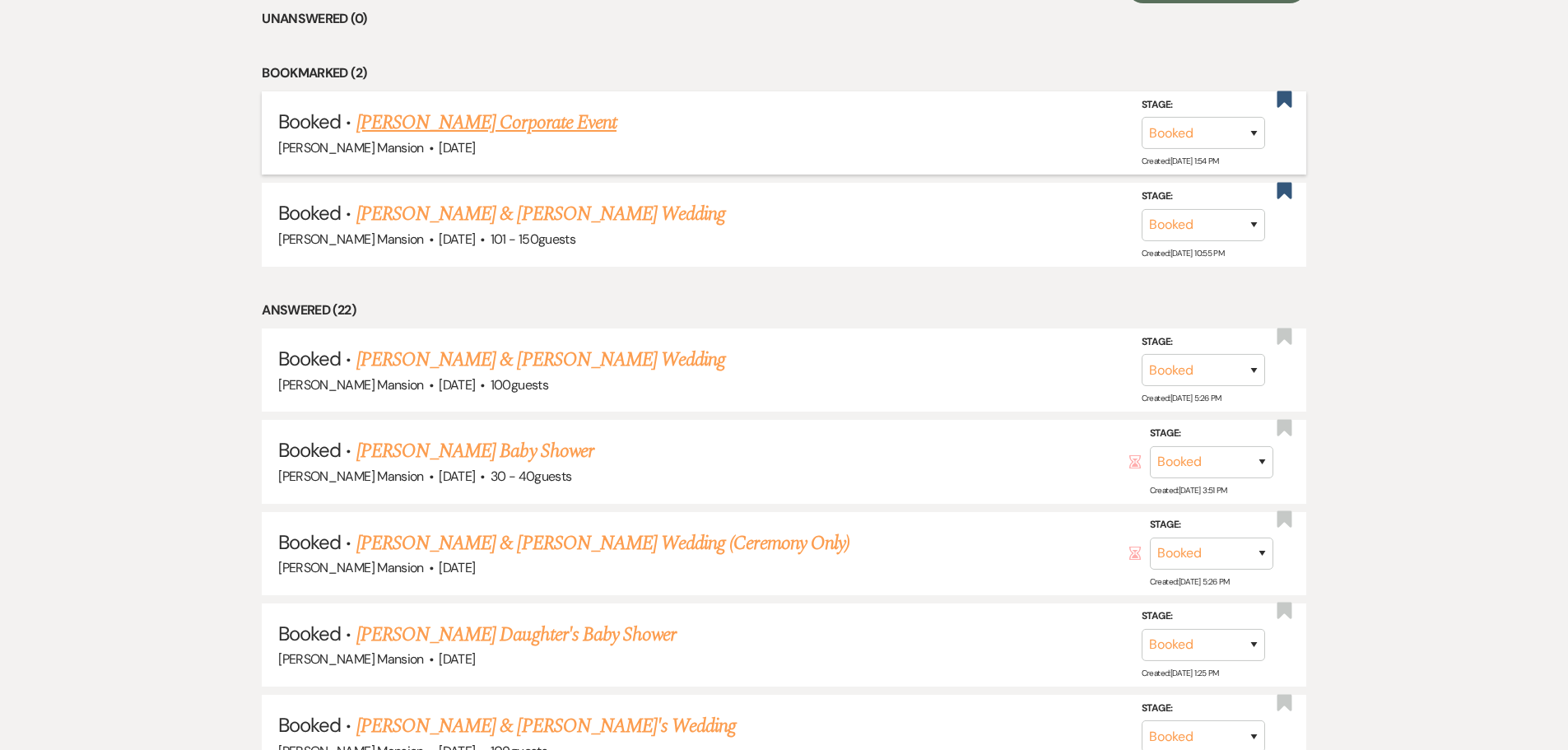
scroll to position [740, 0]
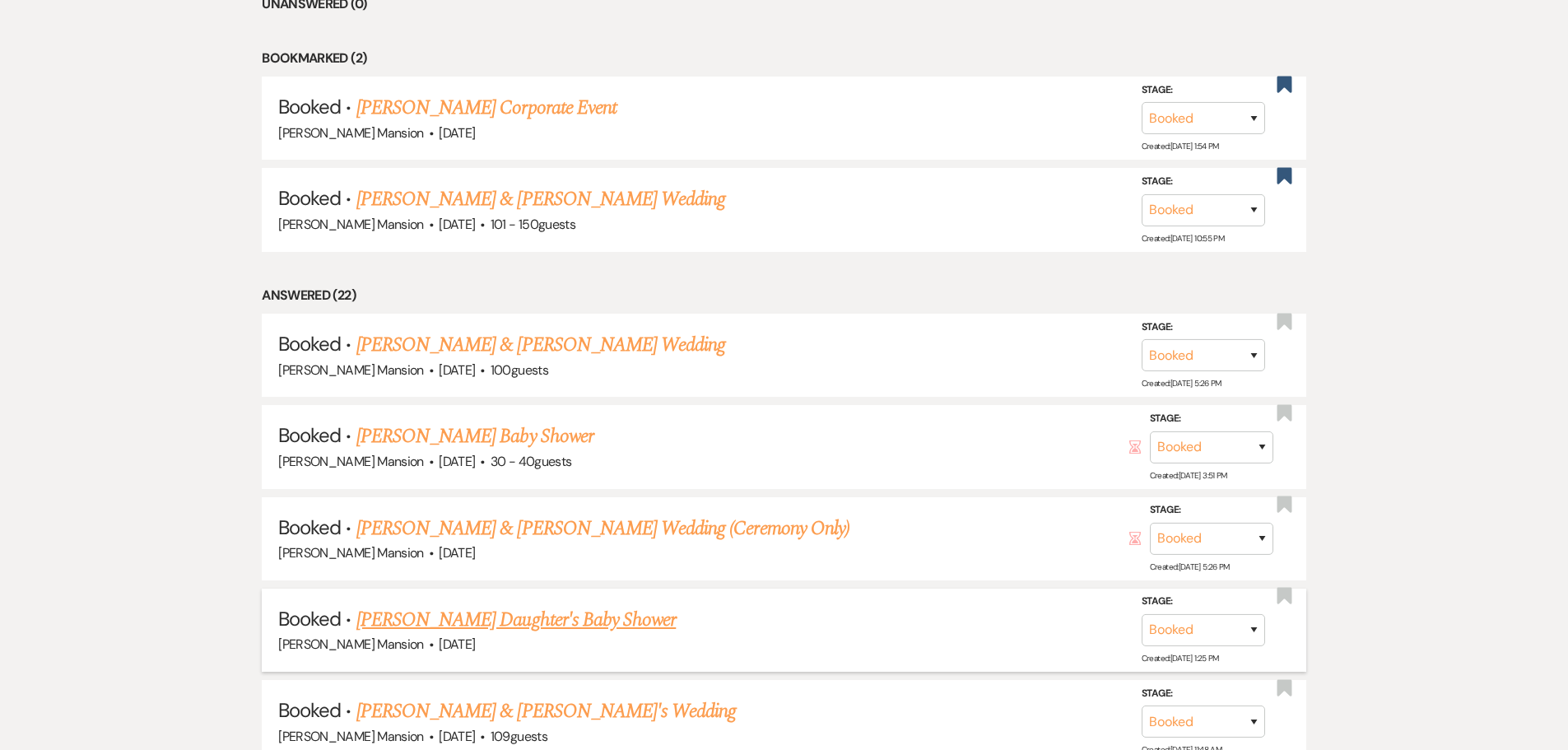
click at [532, 612] on link "[PERSON_NAME] Daughter's Baby Shower" at bounding box center [515, 619] width 319 height 29
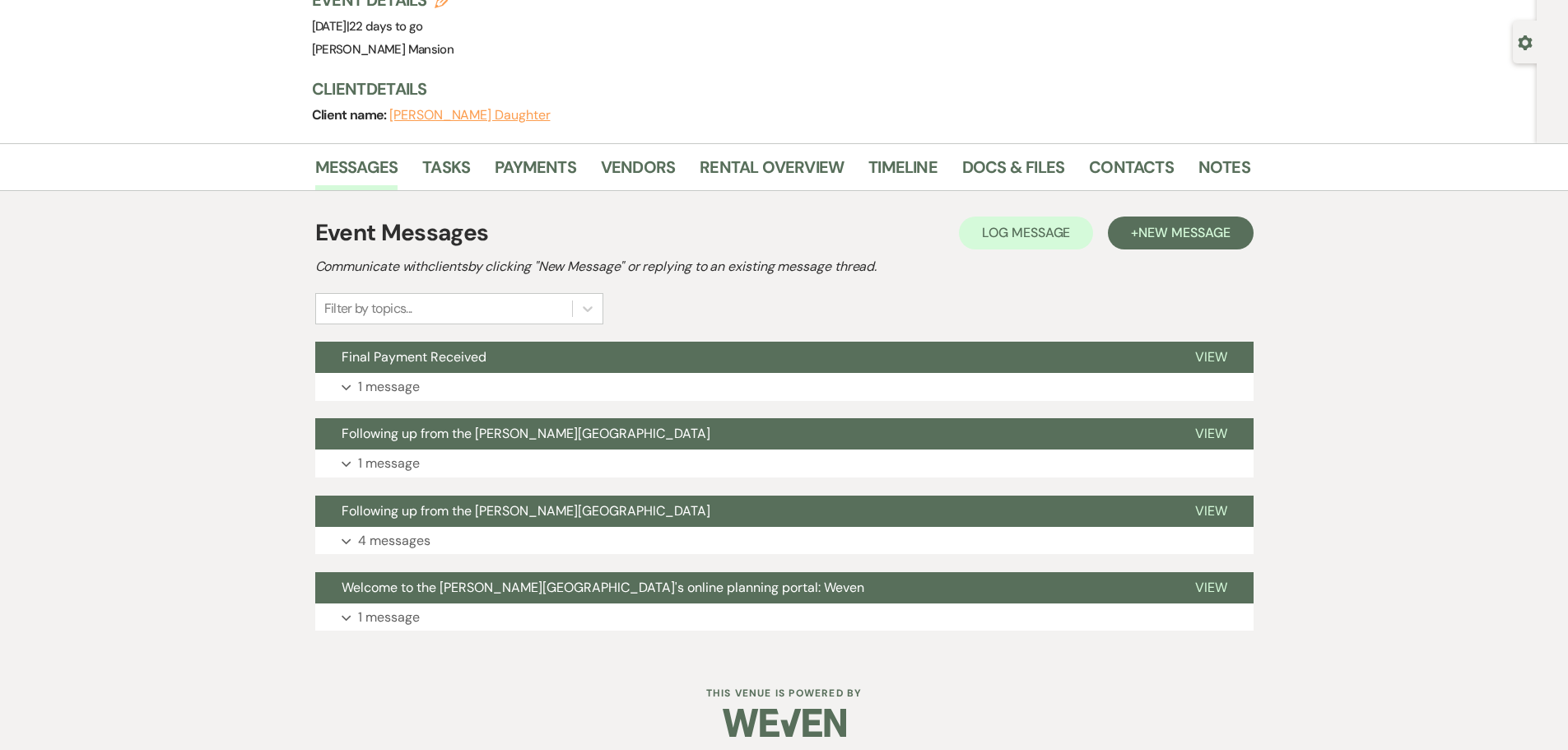
scroll to position [139, 0]
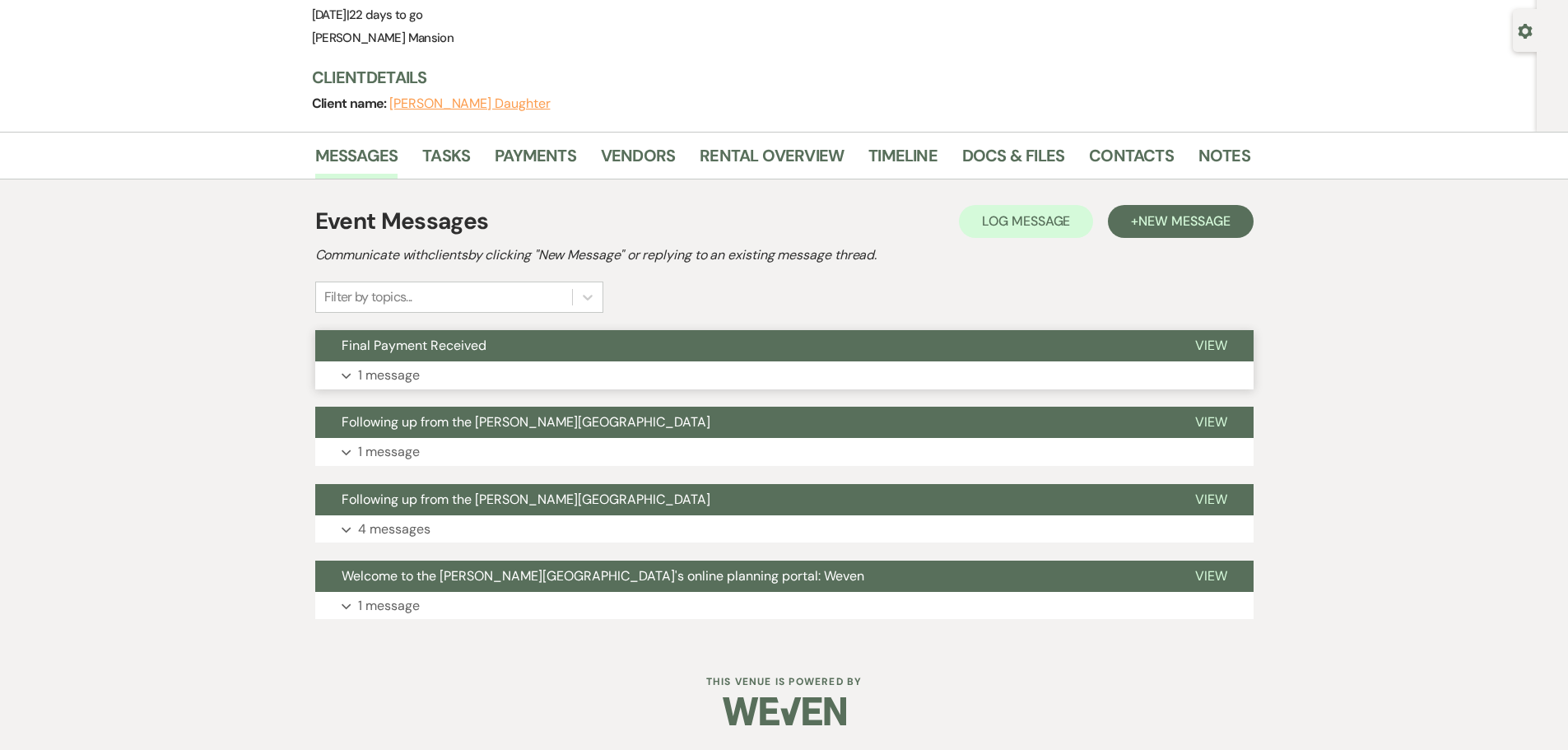
click at [343, 375] on use "button" at bounding box center [345, 376] width 9 height 6
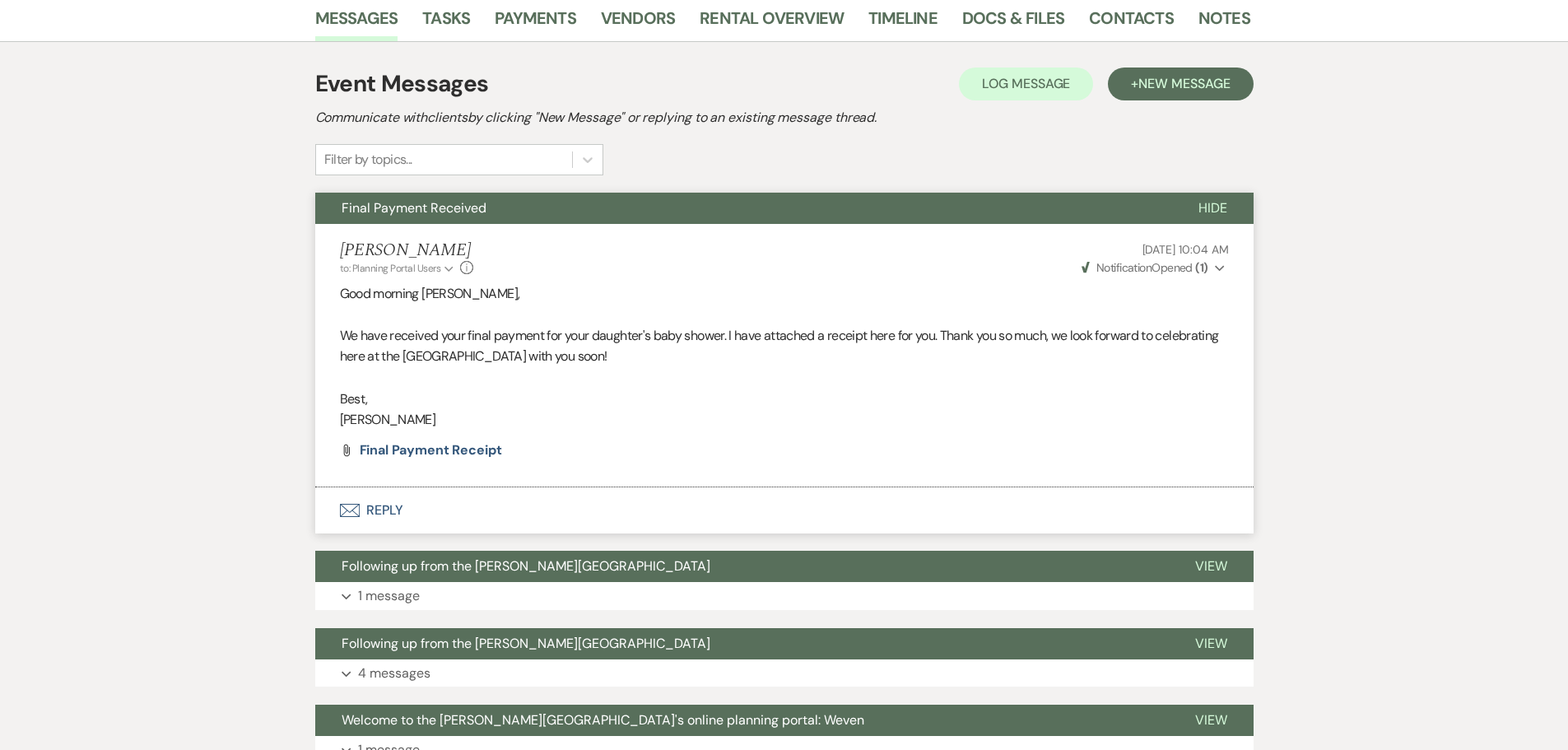
scroll to position [420, 0]
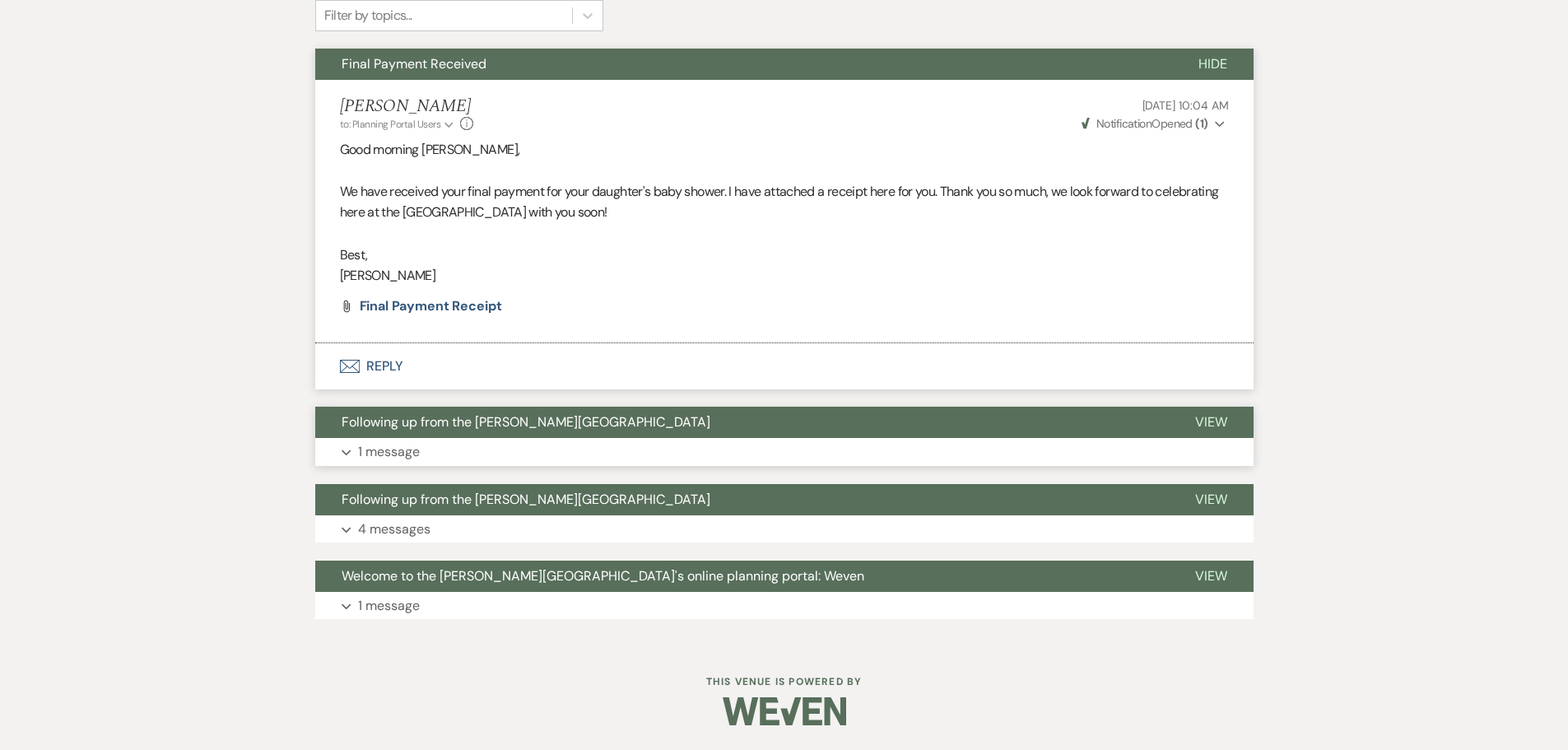
click at [341, 452] on icon "Expand" at bounding box center [346, 452] width 10 height 7
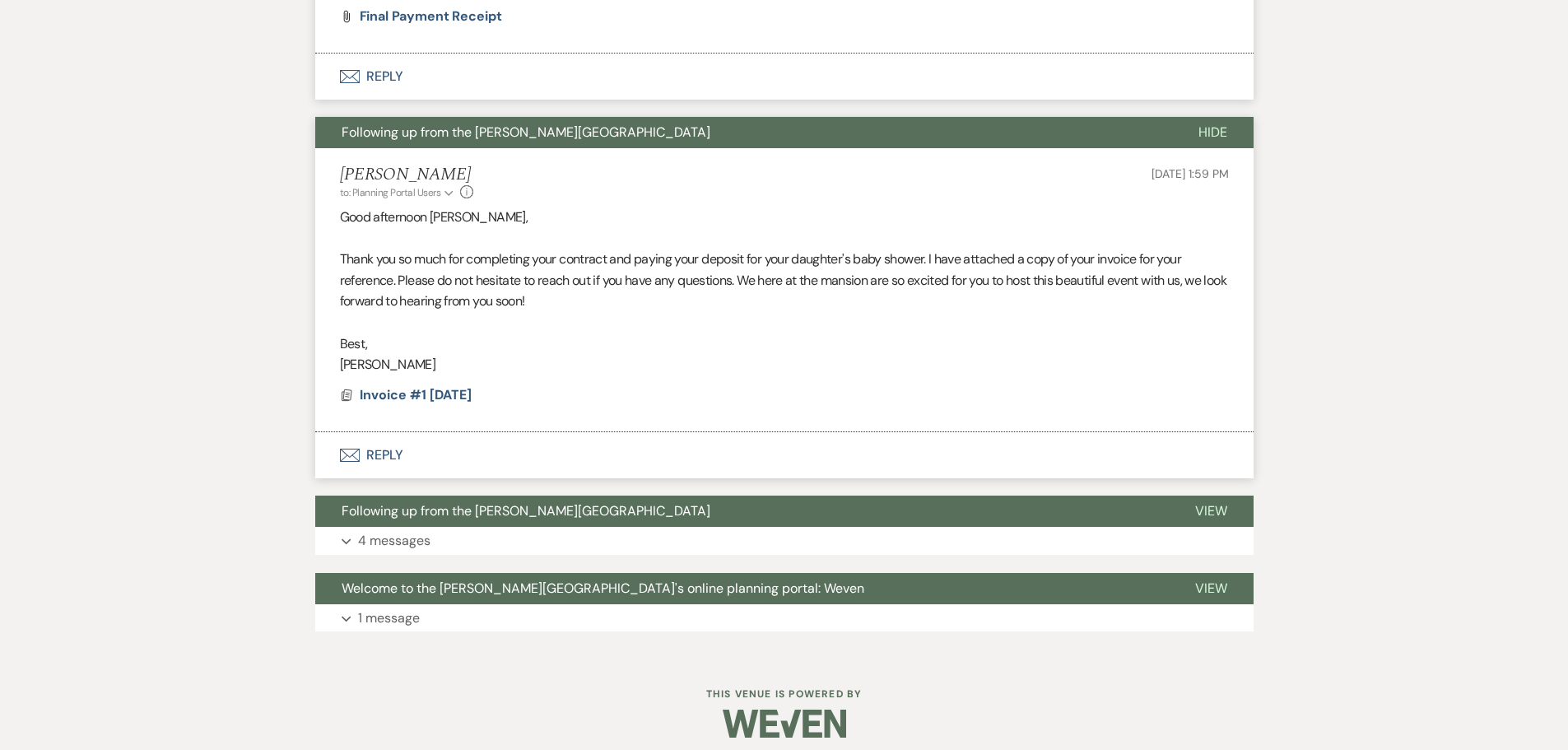
scroll to position [723, 0]
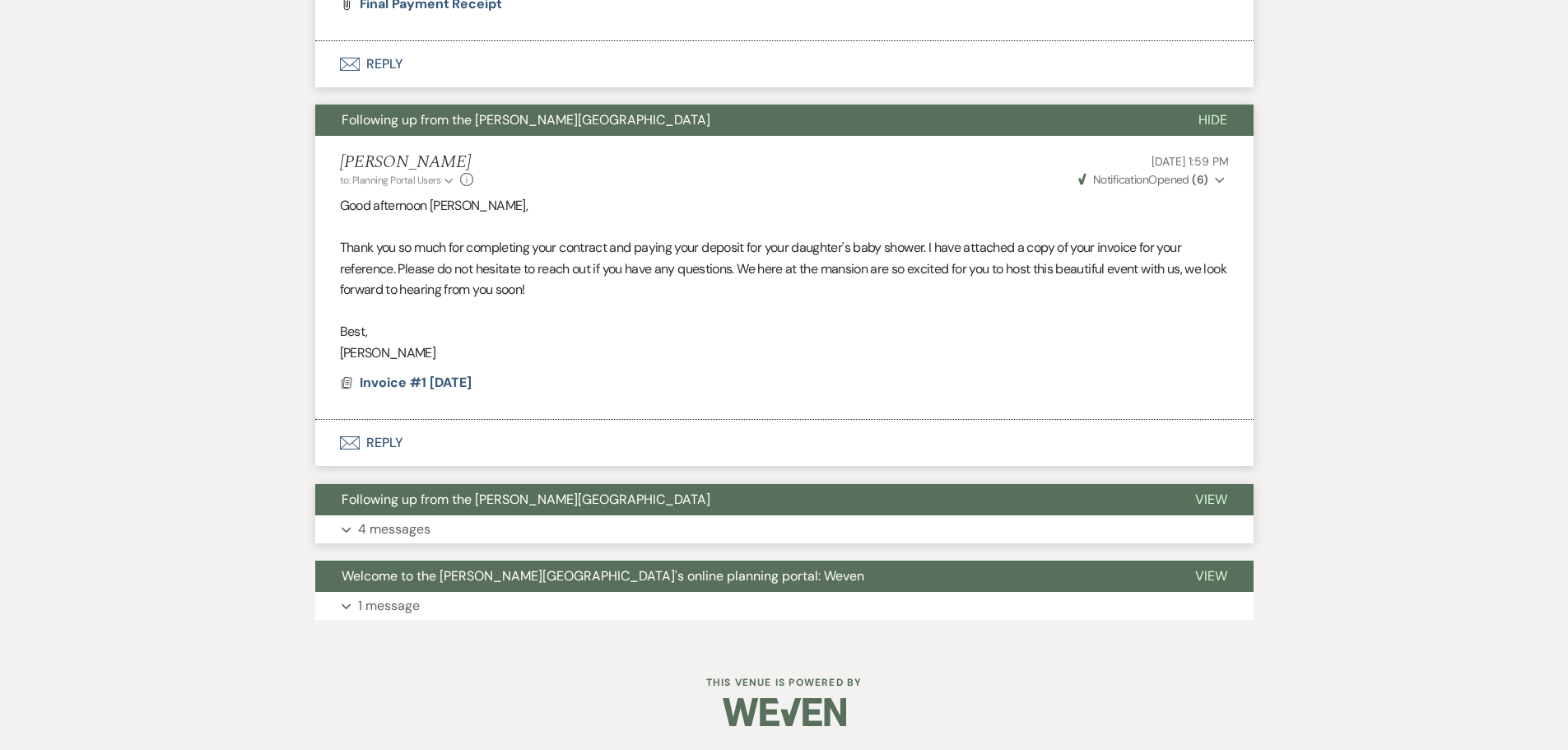
click at [345, 527] on button "Expand 4 messages" at bounding box center [784, 529] width 938 height 28
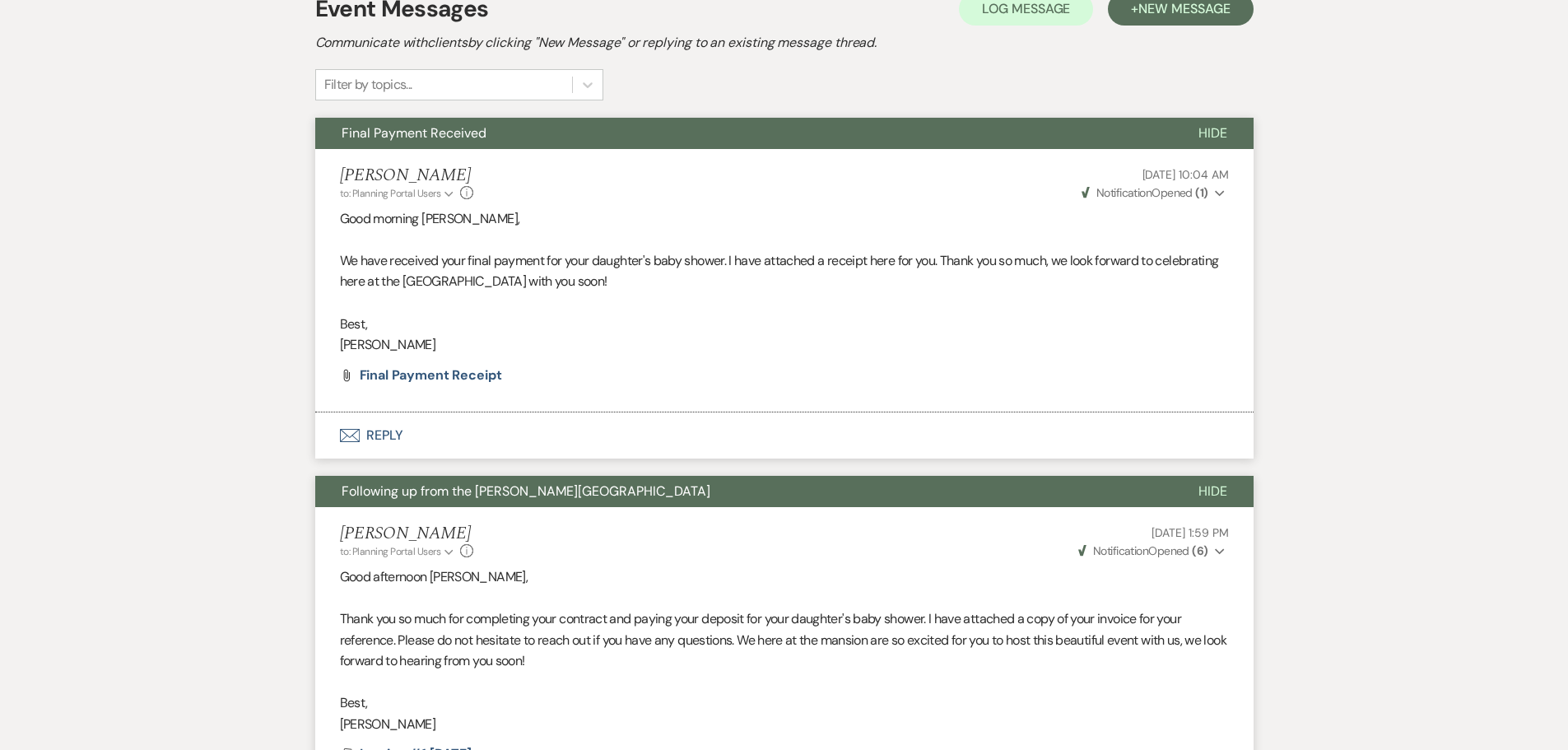
scroll to position [0, 0]
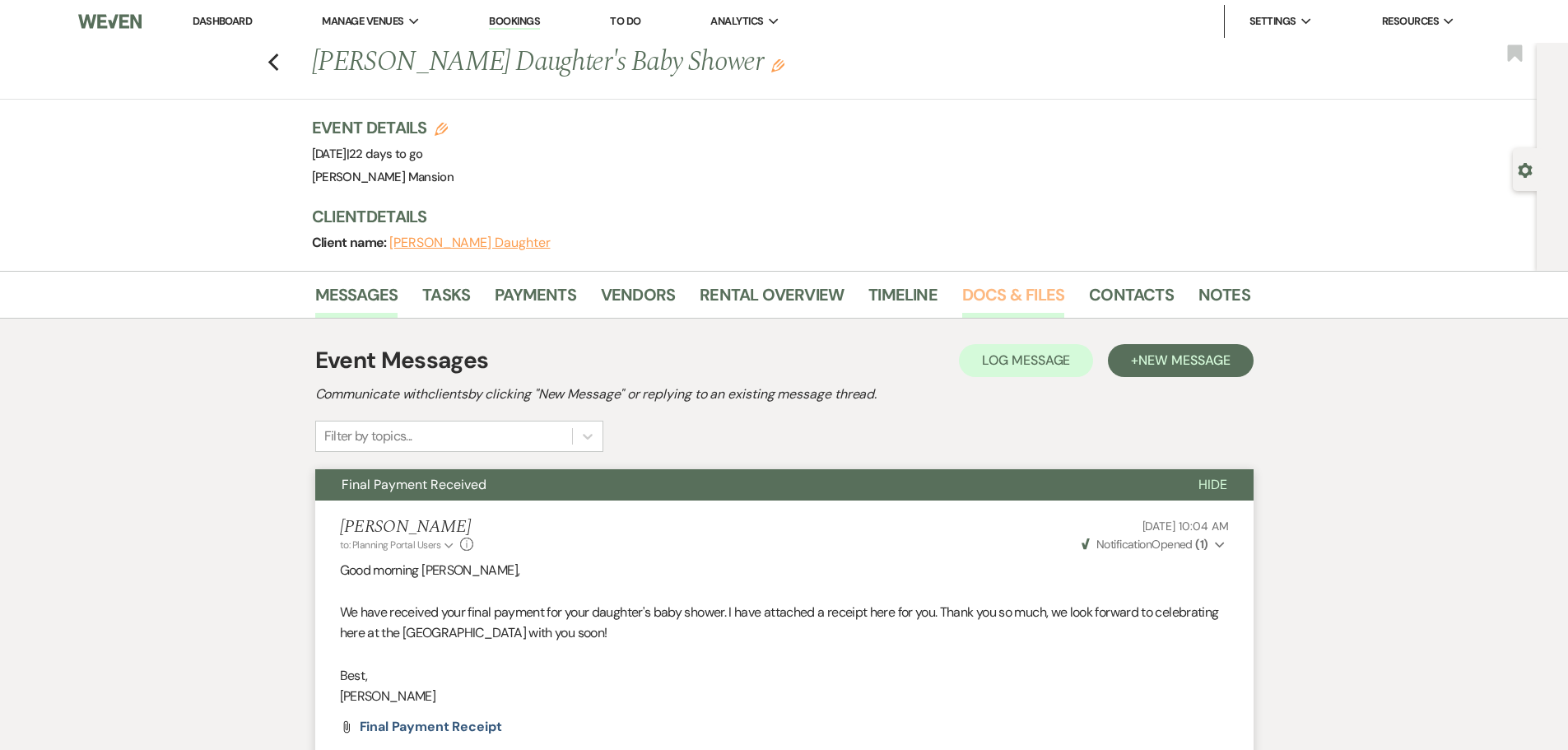
click at [1013, 294] on link "Docs & Files" at bounding box center [1013, 299] width 102 height 36
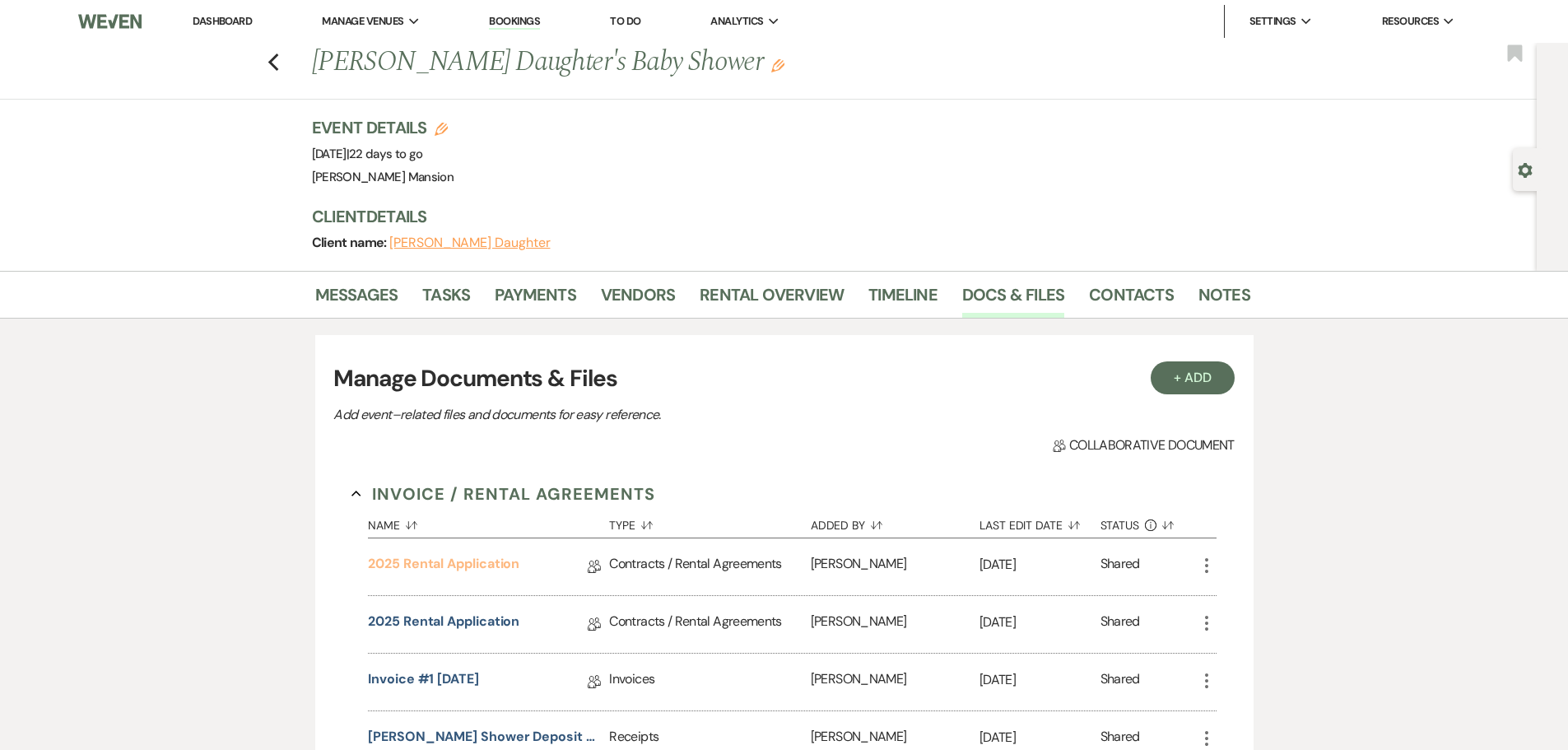
click at [403, 561] on link "2025 Rental Application" at bounding box center [443, 566] width 152 height 25
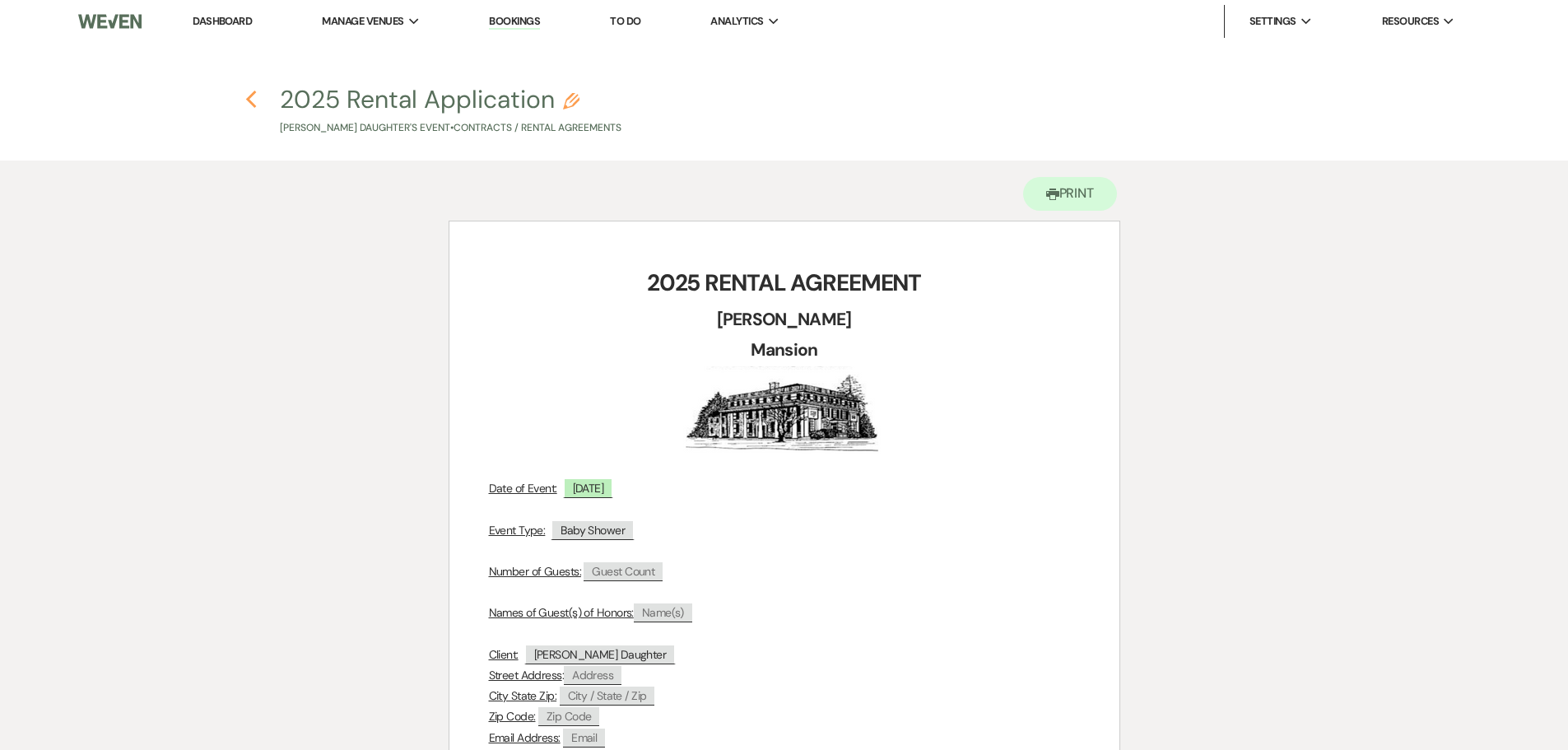
click at [249, 98] on use "button" at bounding box center [251, 100] width 11 height 19
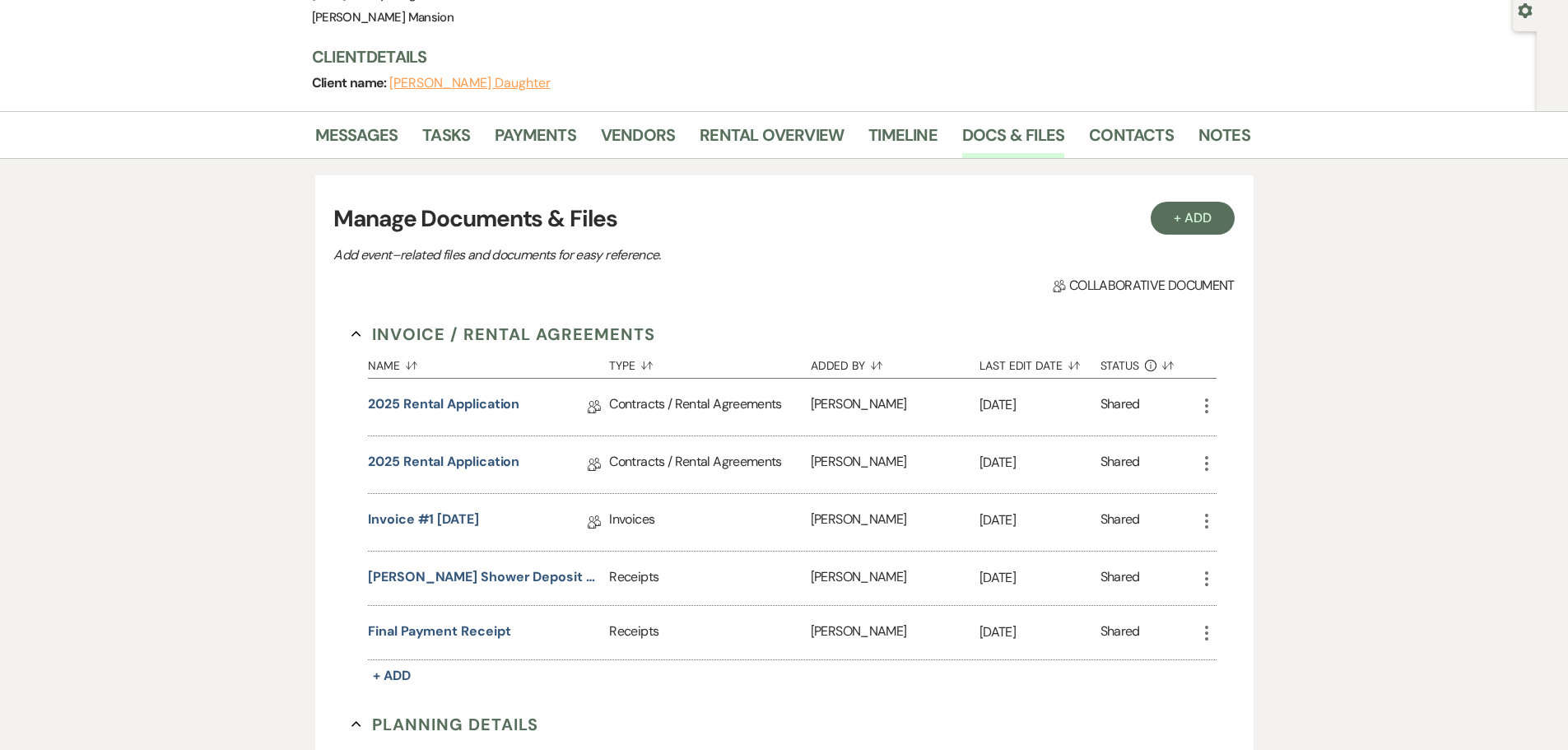
scroll to position [164, 0]
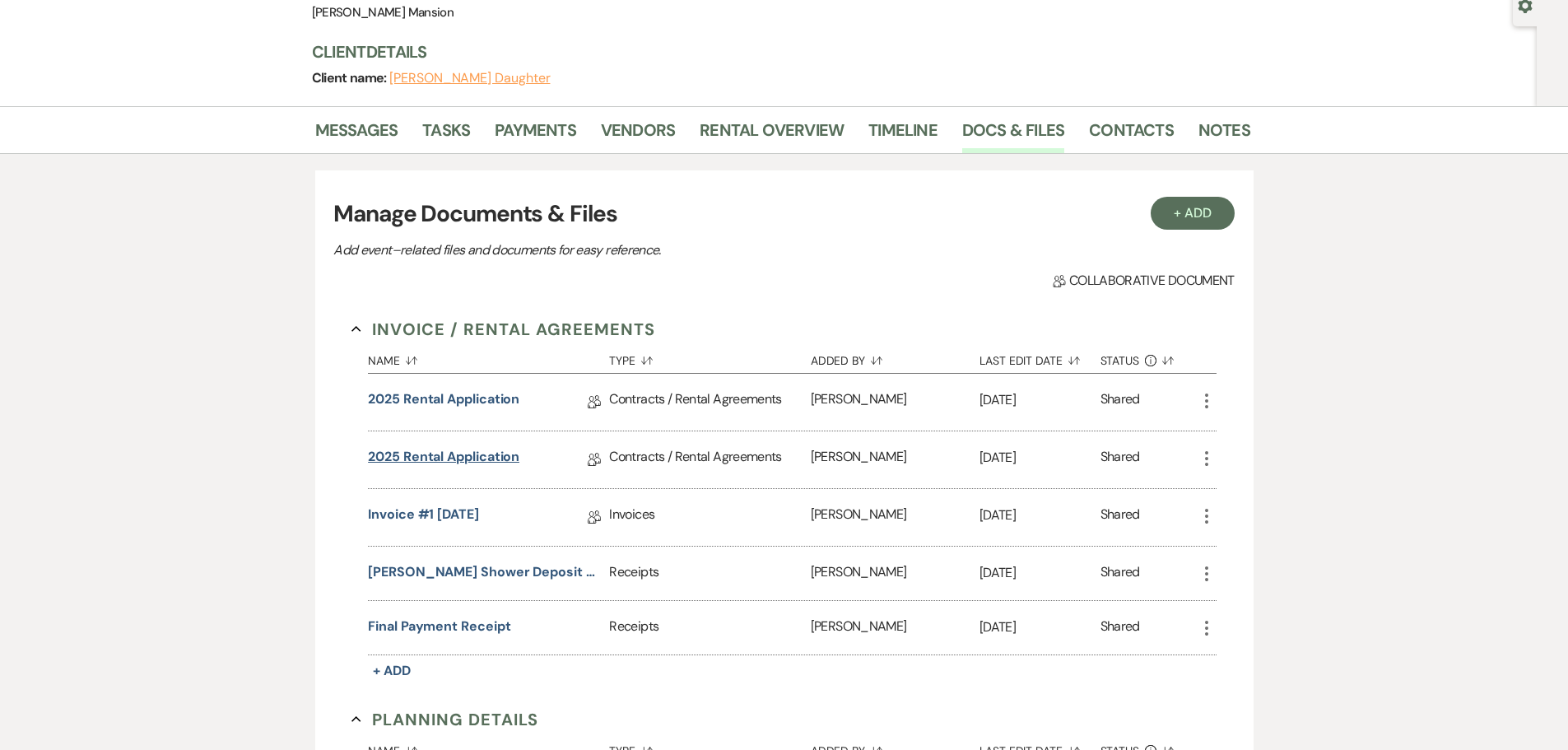
click at [462, 459] on link "2025 Rental Application" at bounding box center [443, 460] width 152 height 25
